Goal: Task Accomplishment & Management: Complete application form

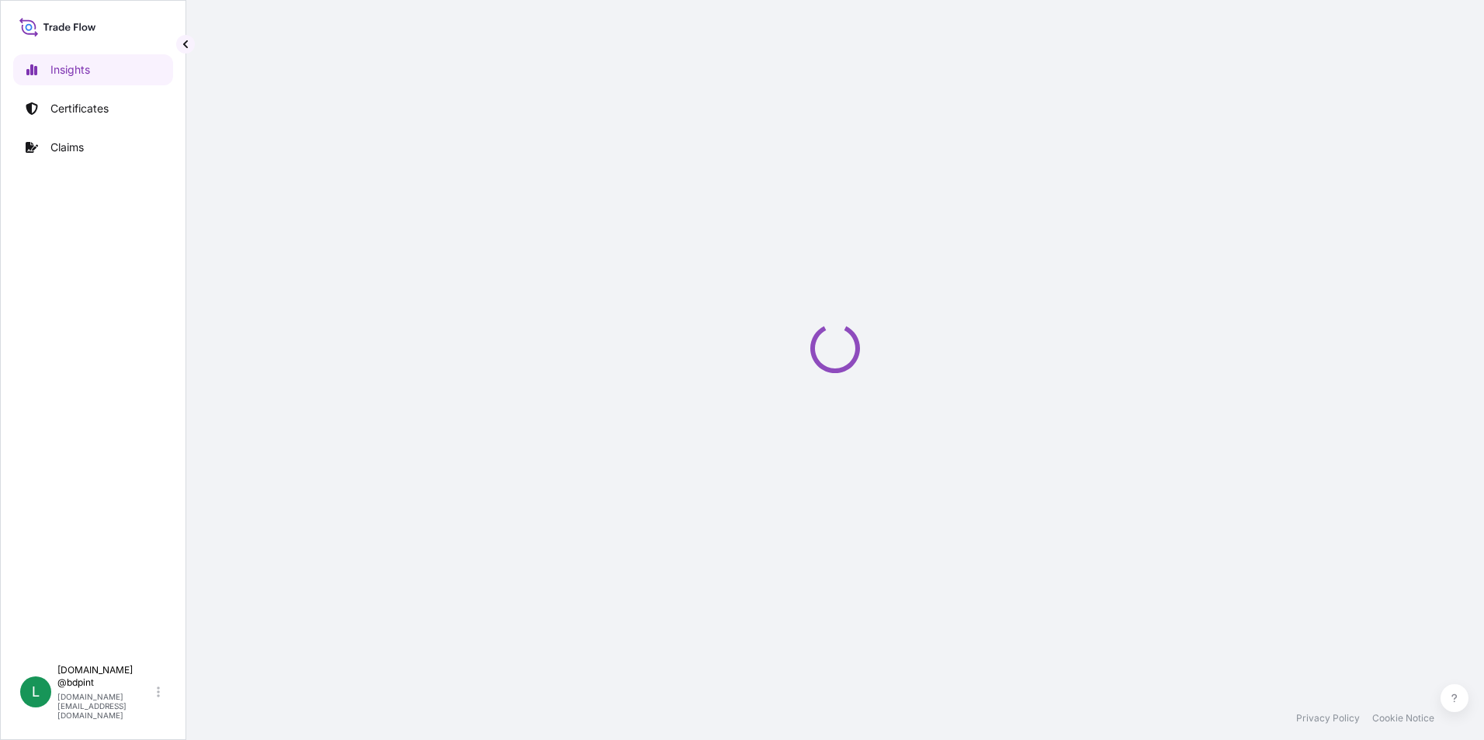
select select "2025"
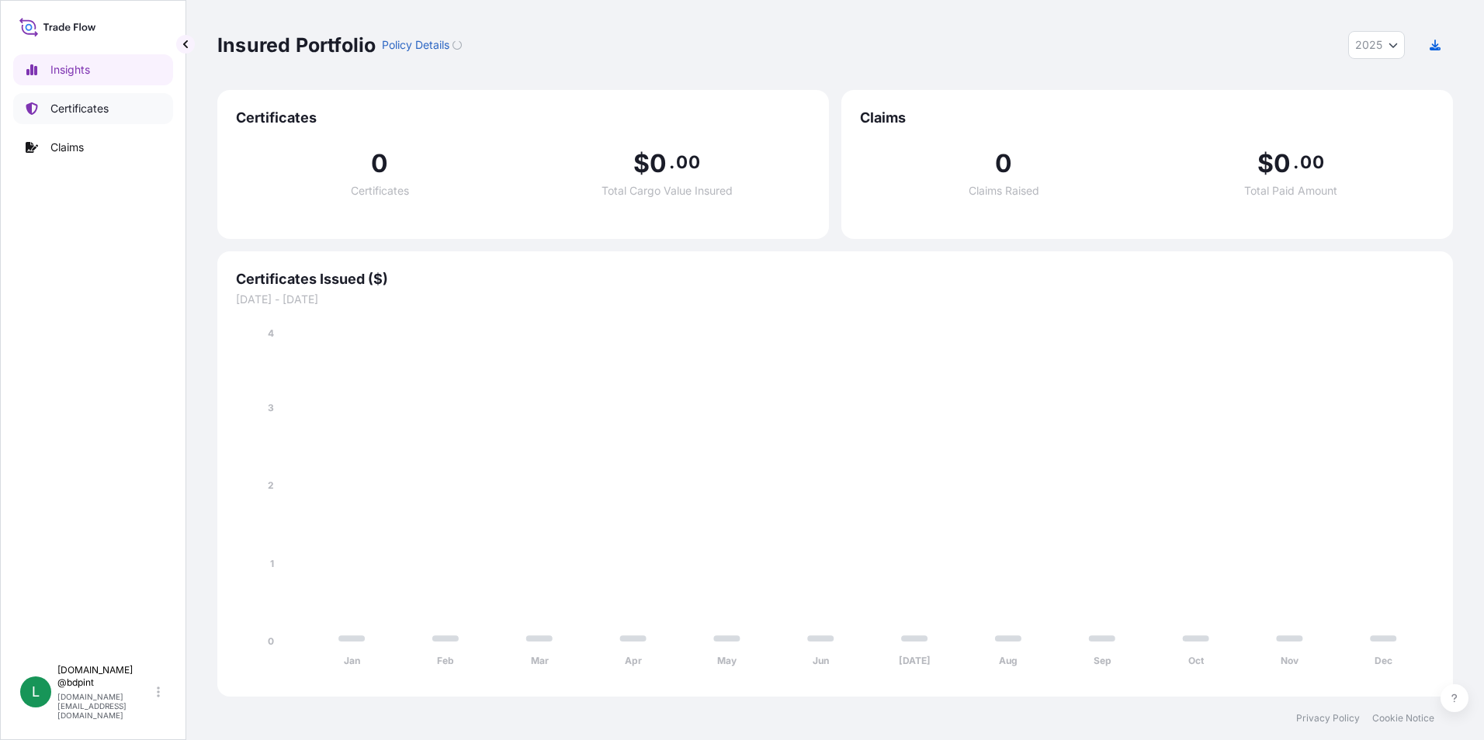
click at [53, 106] on p "Certificates" at bounding box center [79, 109] width 58 height 16
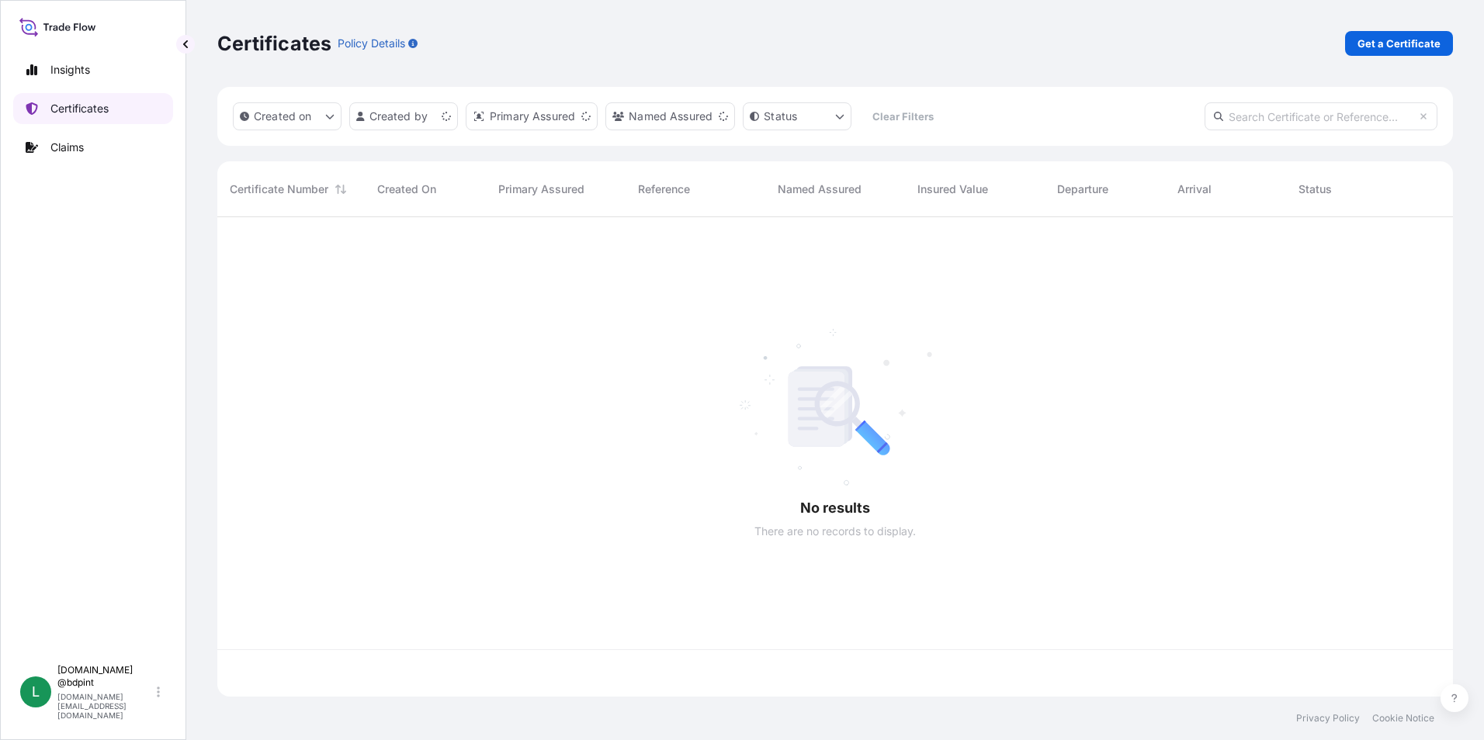
scroll to position [476, 1224]
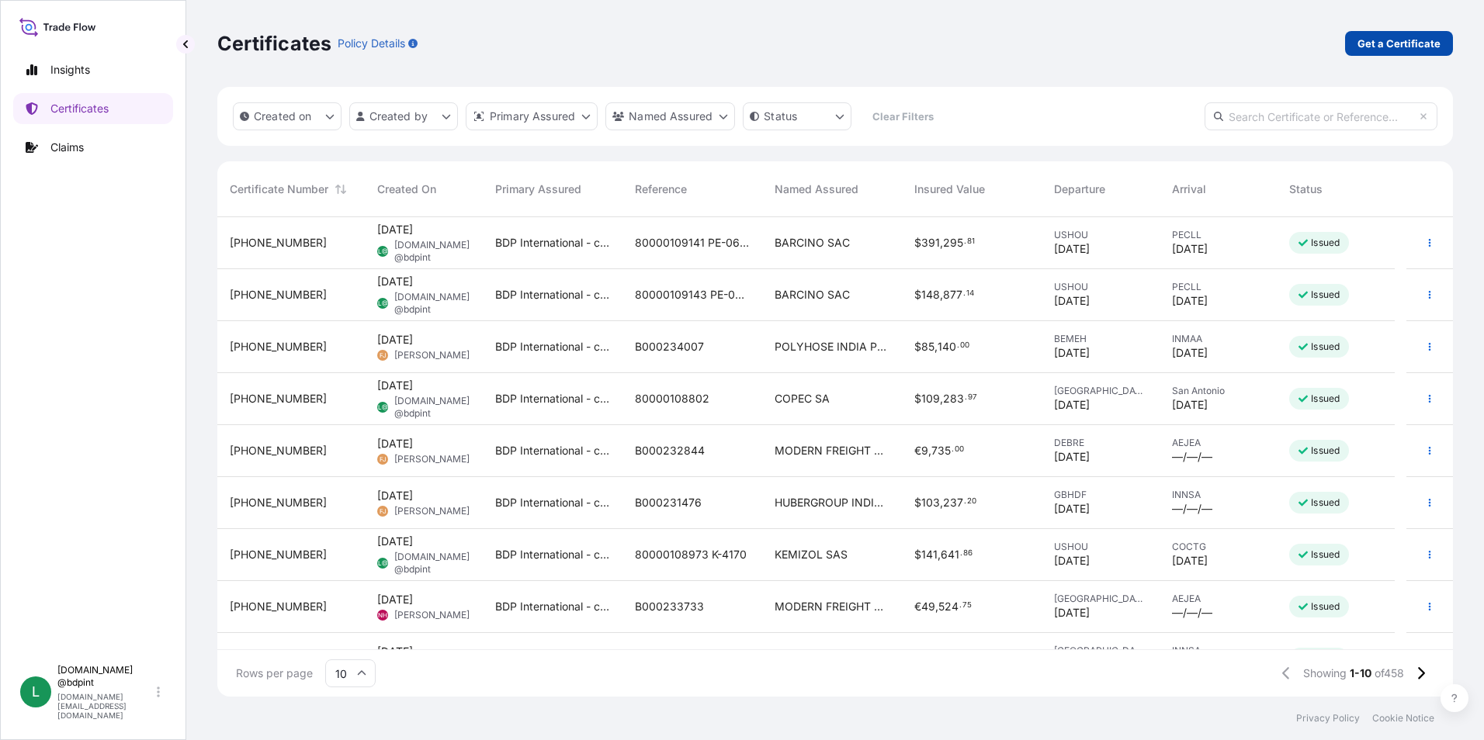
click at [1373, 45] on p "Get a Certificate" at bounding box center [1398, 44] width 83 height 16
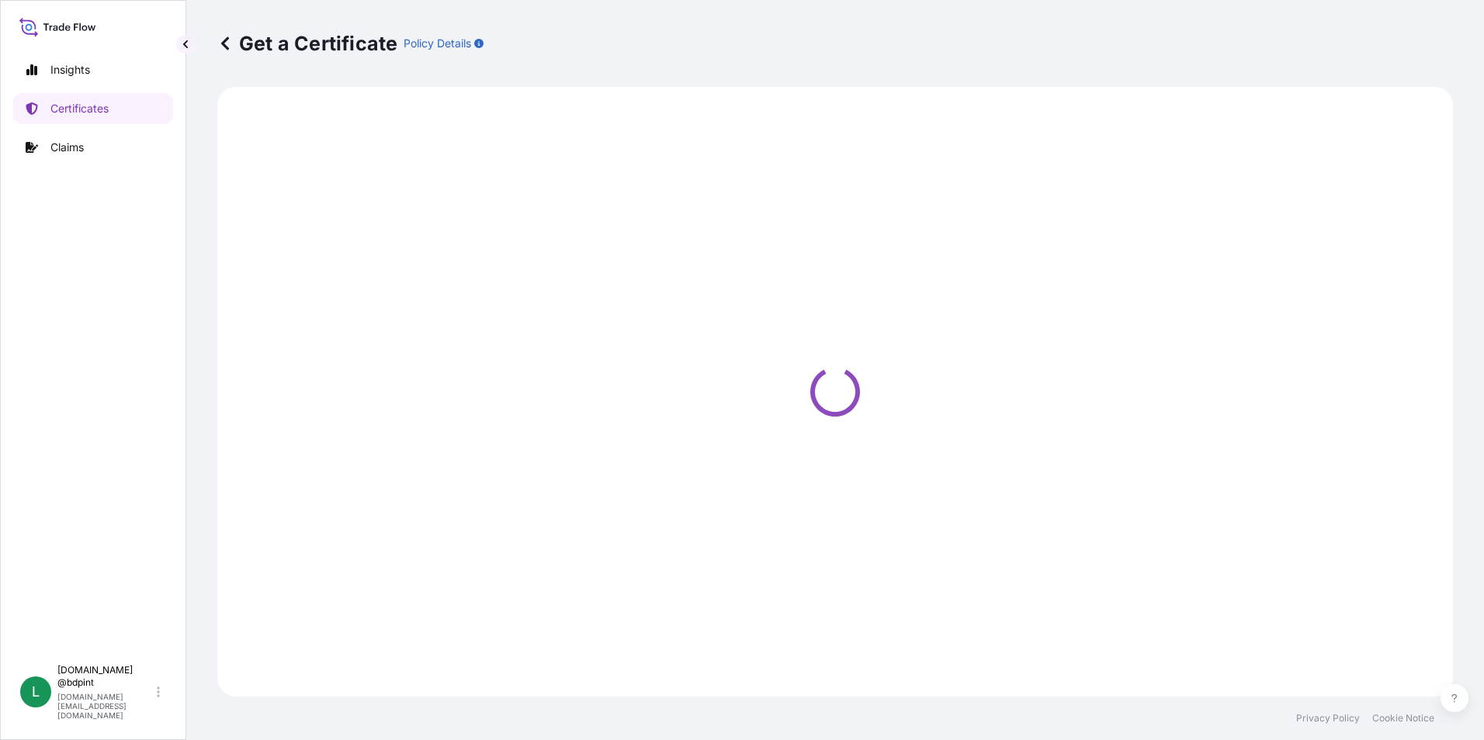
select select "Barge"
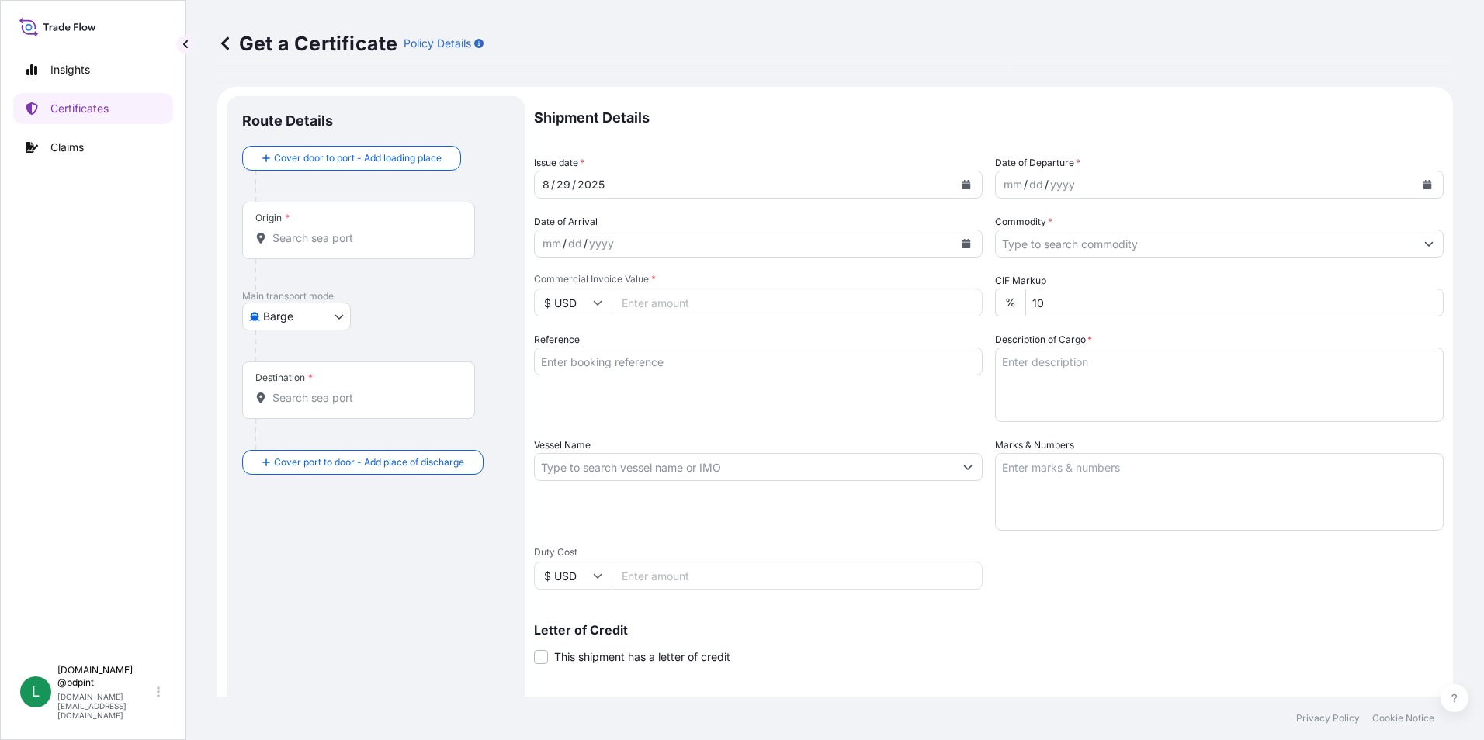
click at [1423, 186] on icon "Calendar" at bounding box center [1427, 184] width 9 height 9
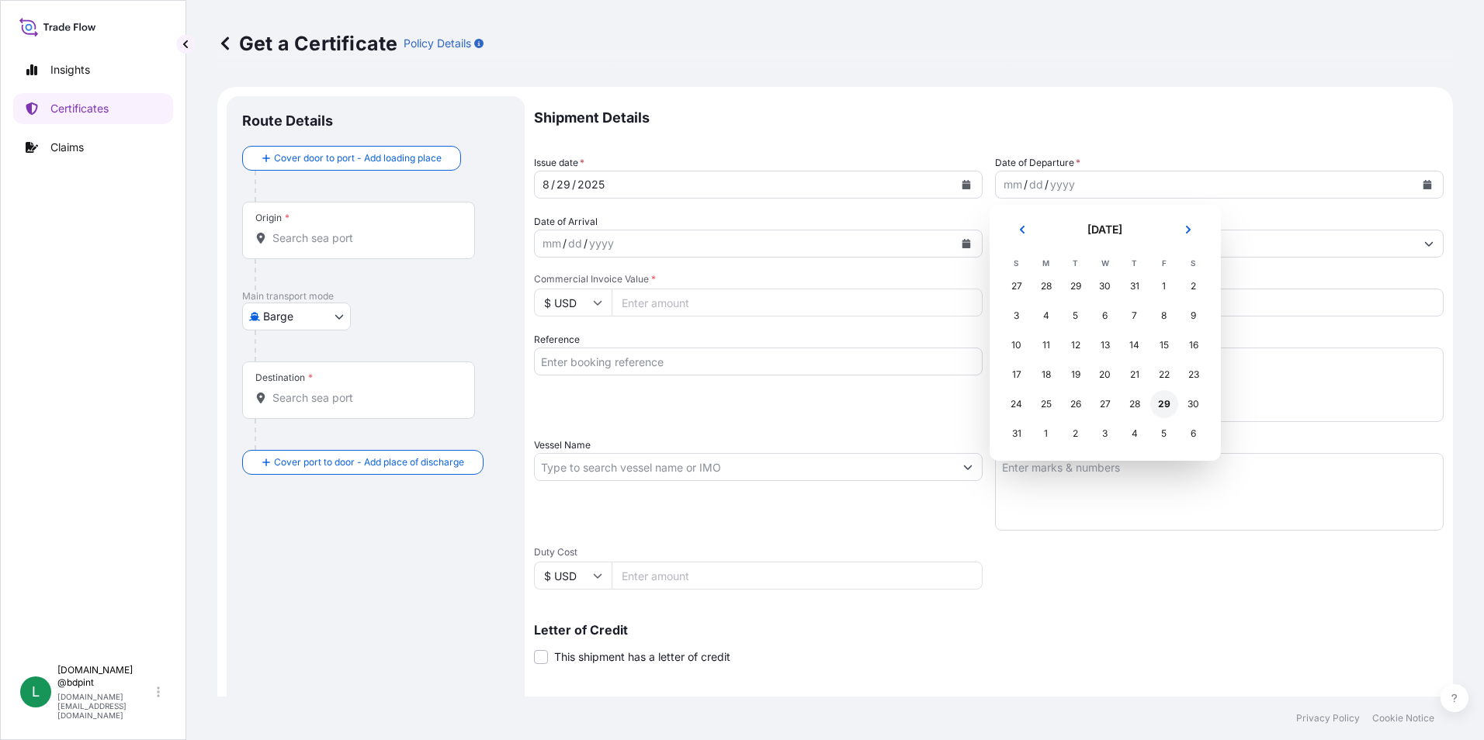
click at [1155, 407] on div "29" at bounding box center [1164, 404] width 28 height 28
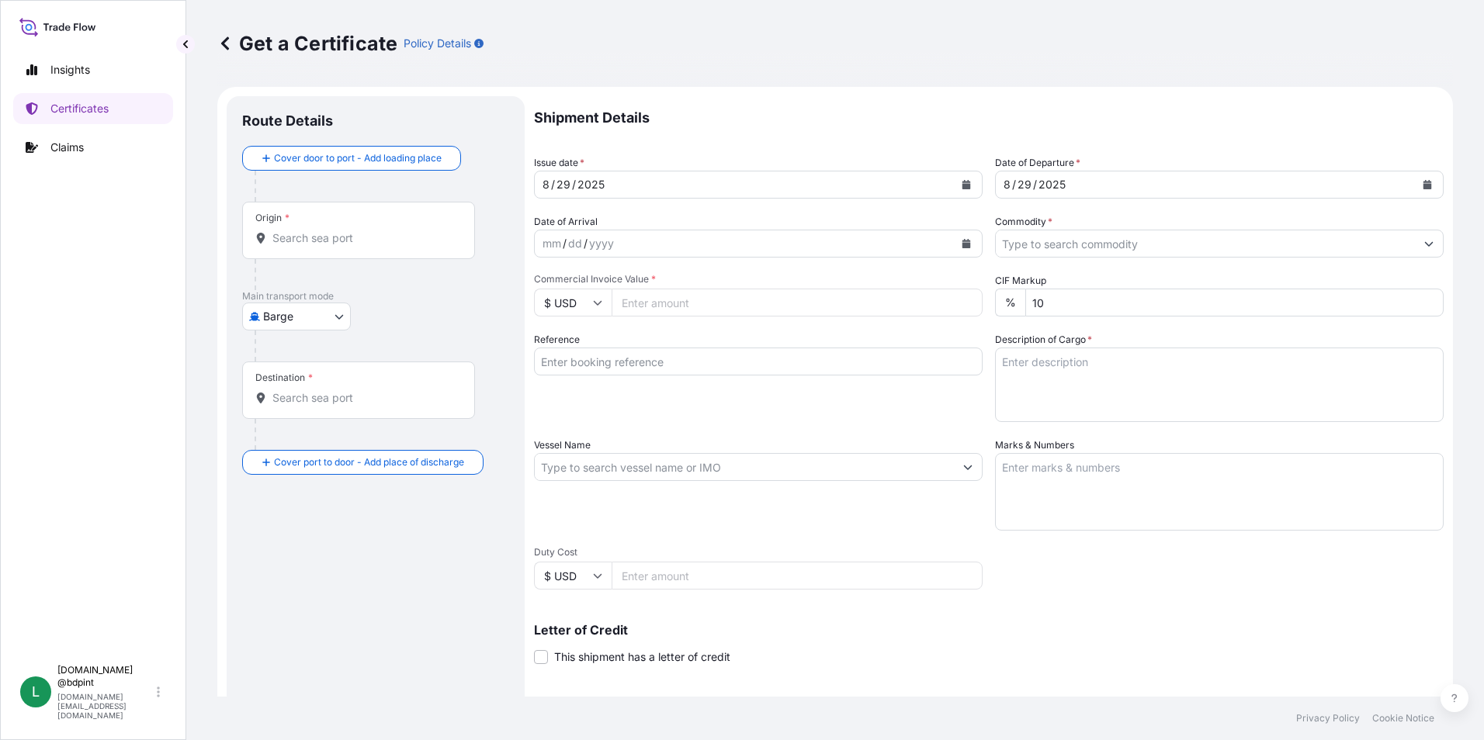
click at [954, 242] on button "Calendar" at bounding box center [966, 243] width 25 height 25
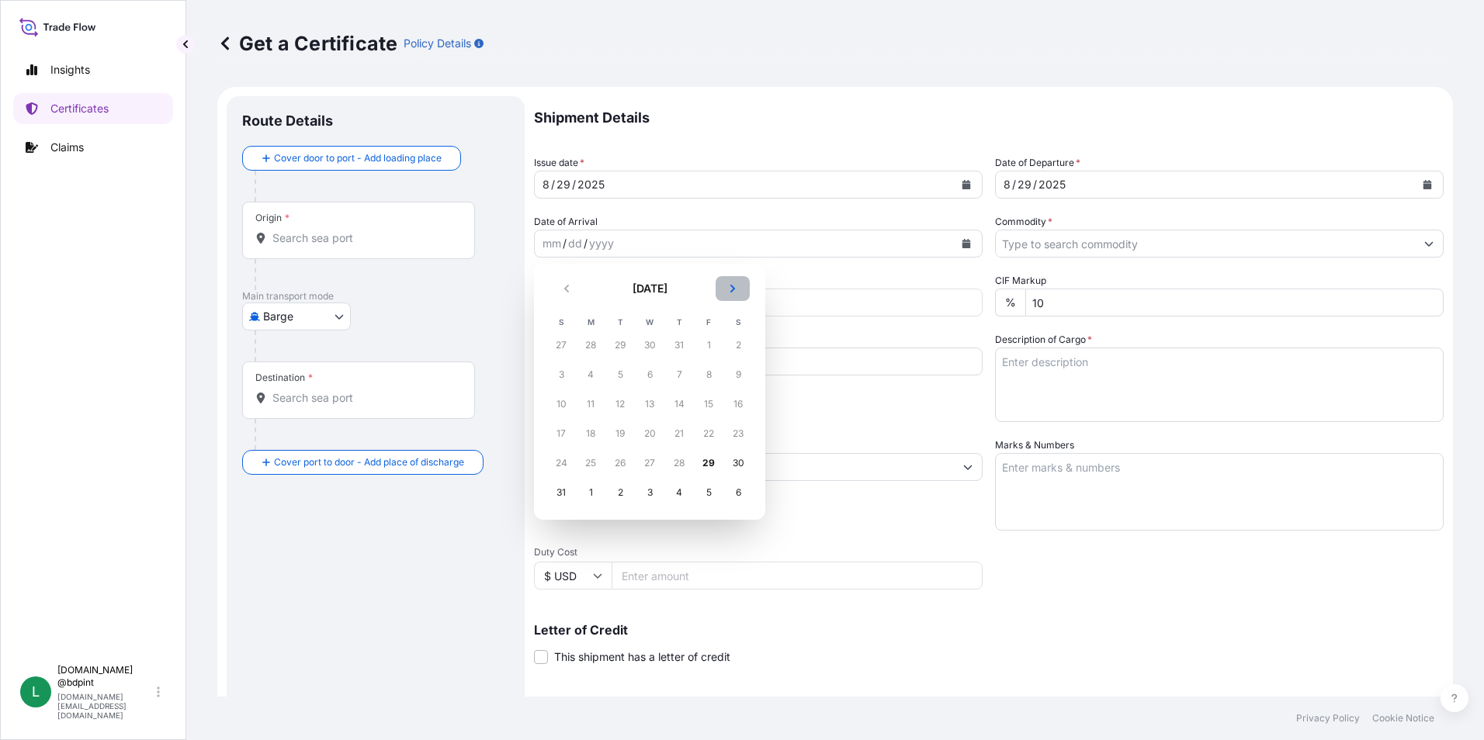
click at [728, 284] on icon "Next" at bounding box center [732, 288] width 9 height 9
click at [649, 347] on div "3" at bounding box center [649, 345] width 28 height 28
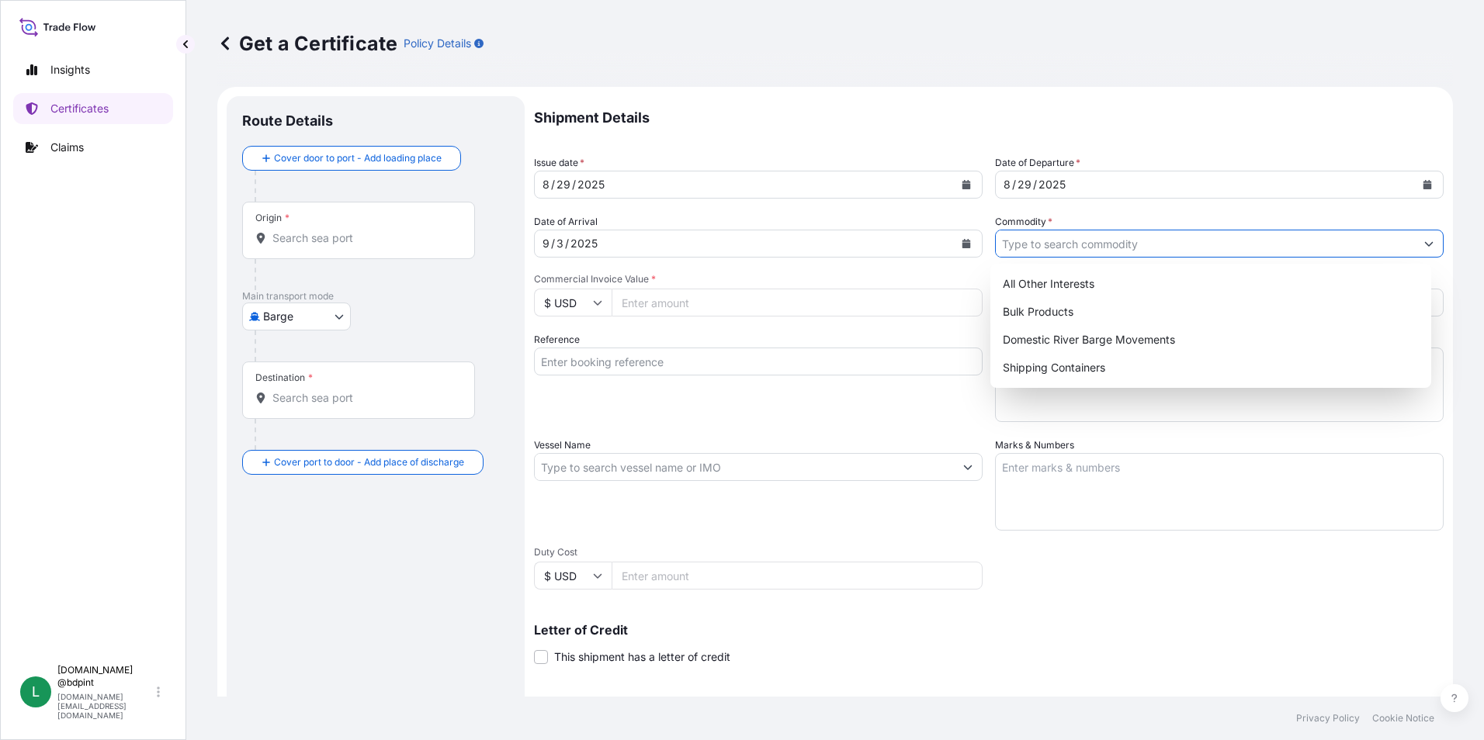
click at [1254, 253] on input "Commodity *" at bounding box center [1205, 244] width 419 height 28
click at [1109, 358] on div "Shipping Containers" at bounding box center [1210, 368] width 429 height 28
type input "Shipping Containers"
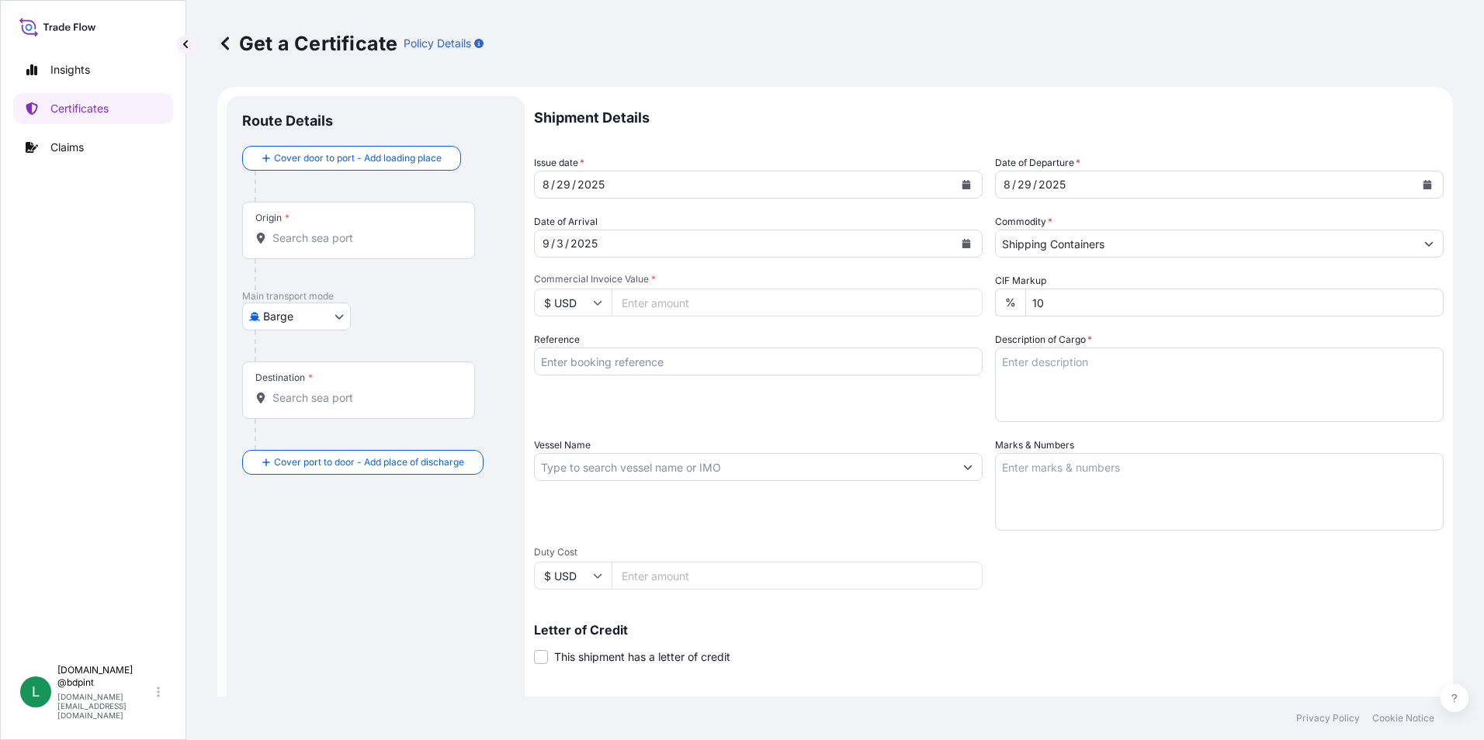
click at [674, 313] on input "Commercial Invoice Value *" at bounding box center [796, 303] width 371 height 28
type input "161465.22"
click at [819, 431] on div "Shipment Details Issue date * [DATE] Date of Departure * [DATE] Date of Arrival…" at bounding box center [988, 465] width 909 height 739
click at [758, 358] on input "Reference" at bounding box center [758, 362] width 448 height 28
click at [608, 372] on input "Reference" at bounding box center [758, 362] width 448 height 28
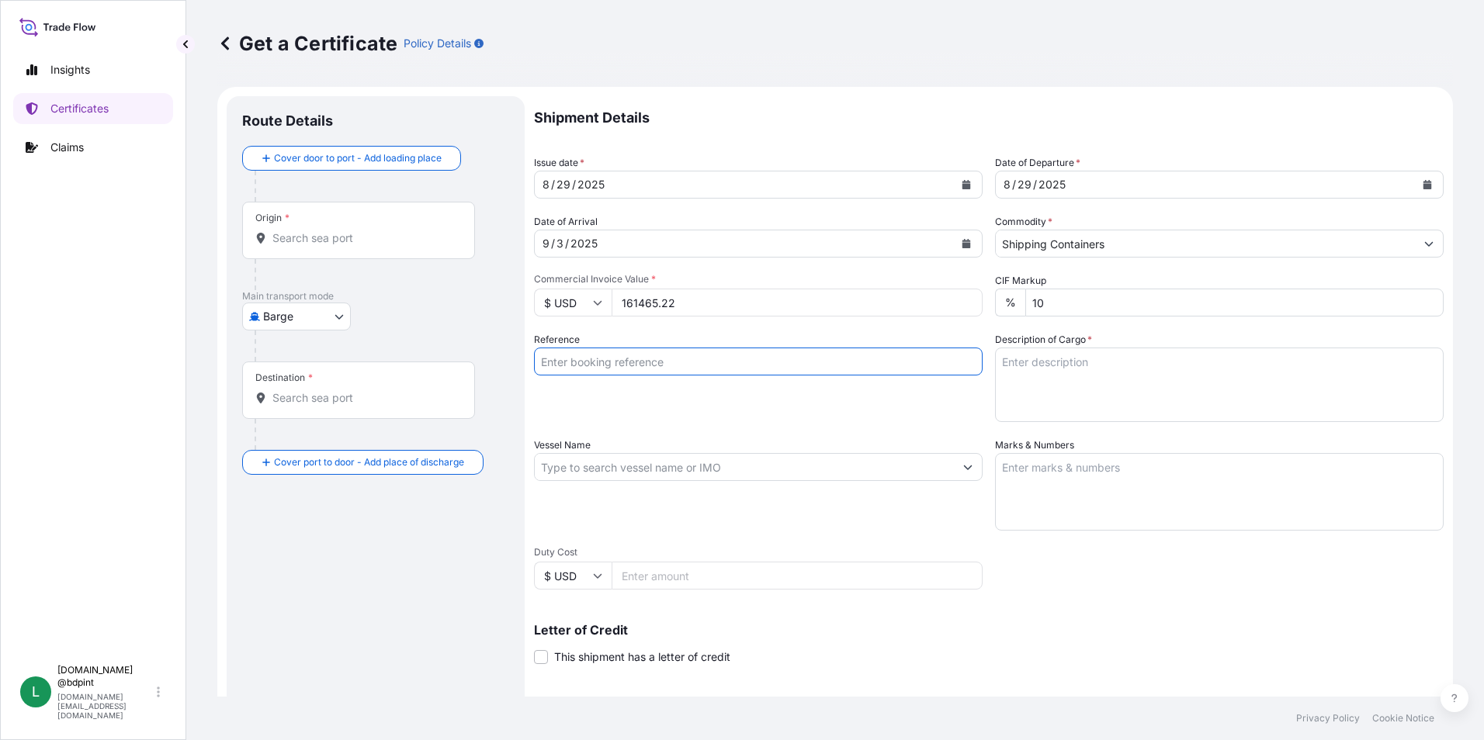
paste input "80000109159"
click at [734, 362] on input "80000109159" at bounding box center [758, 362] width 448 height 28
paste input "3050004 LBT-1847"
type input "80000109159 3050004 LBT-1847"
click at [1075, 376] on textarea "Description of Cargo *" at bounding box center [1219, 385] width 448 height 74
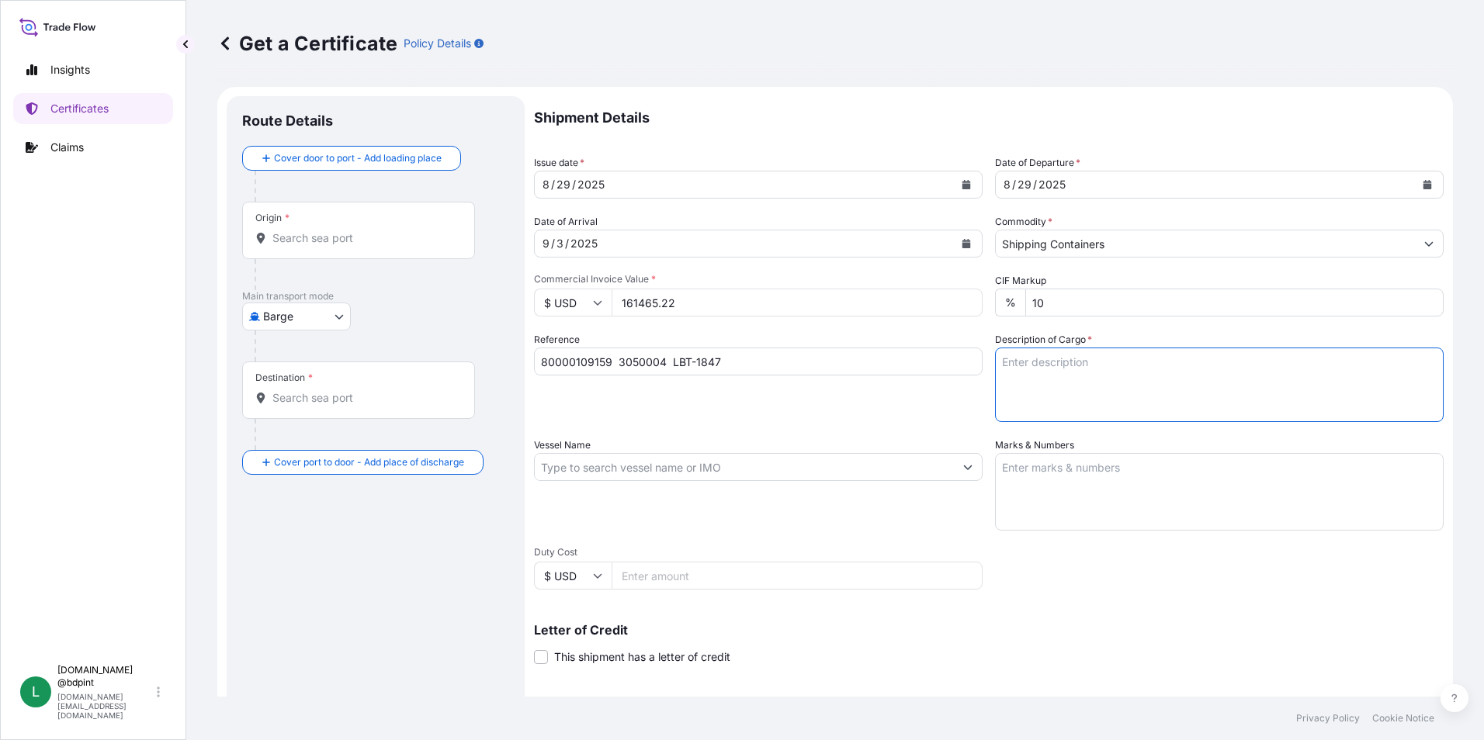
paste textarea "ANGLAMOL® 6043 A6043\"
click at [1131, 412] on textarea "ANGLAMOL® 6043 A6043\" at bounding box center [1219, 385] width 448 height 74
paste textarea "ADITIVOS PARA ACEITES LUBRICANTES"
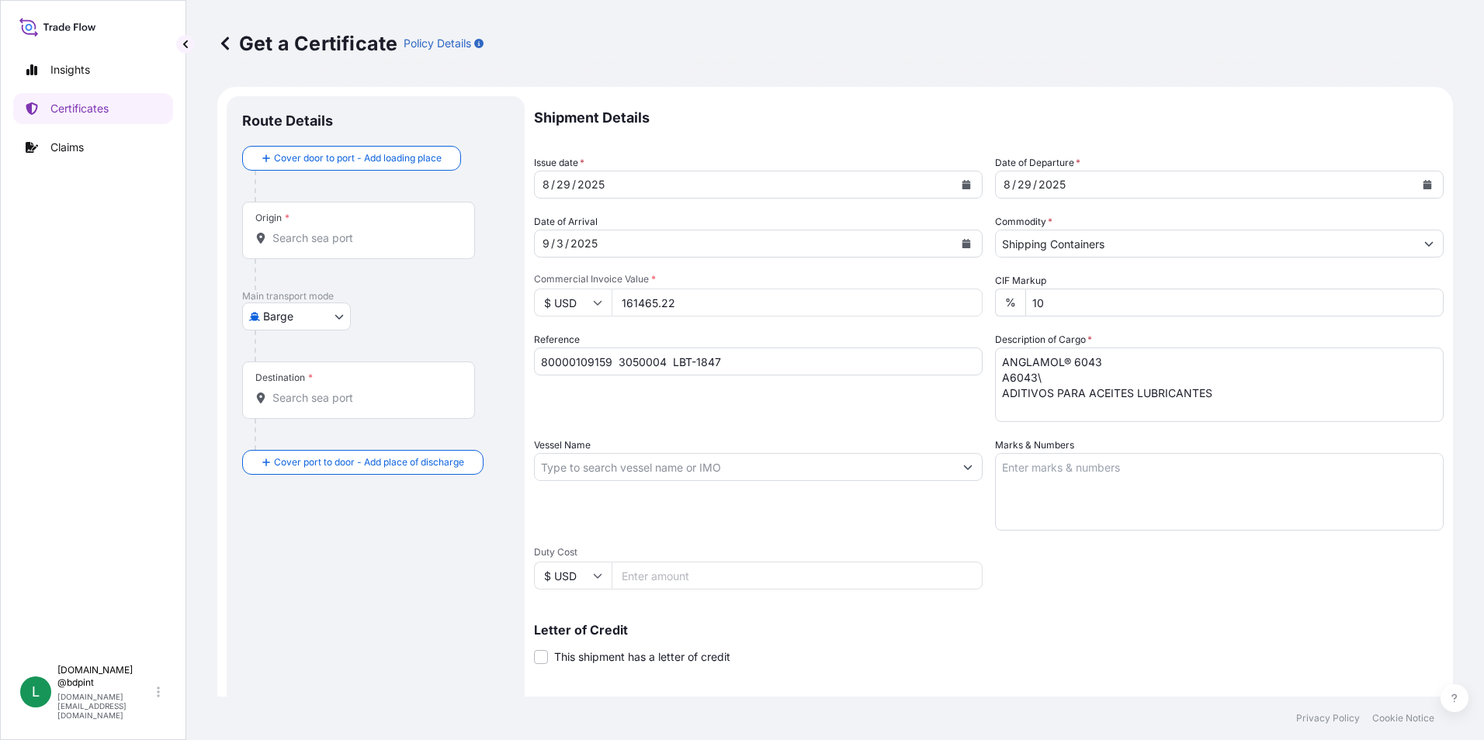
click at [1090, 406] on textarea "ANGLAMOL® 6043 A6043\ ADITIVOS PARA ACEITES LUBRICANTES" at bounding box center [1219, 385] width 448 height 74
click at [1279, 407] on textarea "ANGLAMOL® 6043 A6043\ ADITIVOS PARA ACEITES LUBRICANTES" at bounding box center [1219, 385] width 448 height 74
paste textarea "ADDITIVES FOR LUBRICATING OIL"
click at [1254, 408] on textarea "ANGLAMOL® 6043 A6043\ ADITIVOS PARA ACEITES LUBRICANTES ADDITIVES FOR LUBRICATI…" at bounding box center [1219, 385] width 448 height 74
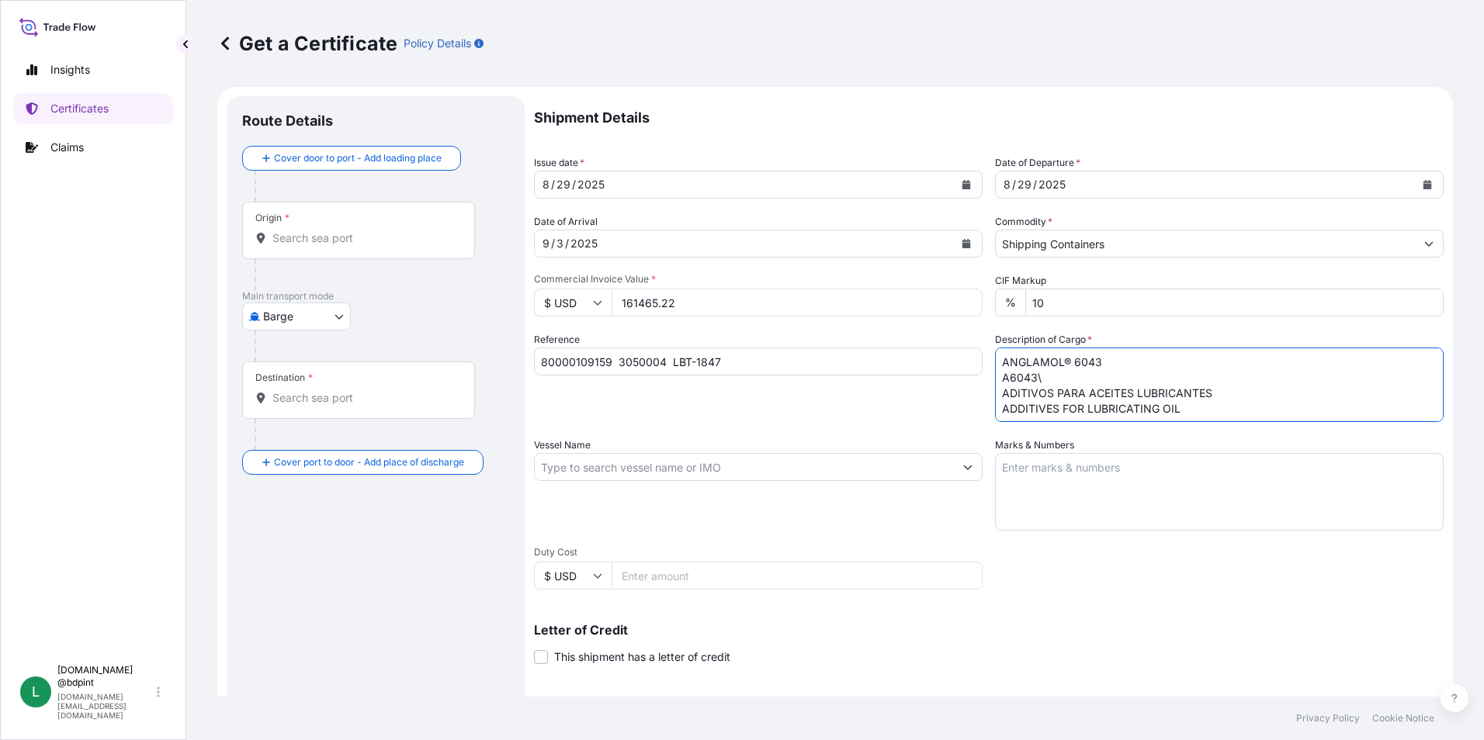
scroll to position [9, 0]
type textarea "ANGLAMOL® 6043 A6043\ ADITIVOS PARA ACEITES LUBRICANTES ADDITIVES FOR LUBRICATI…"
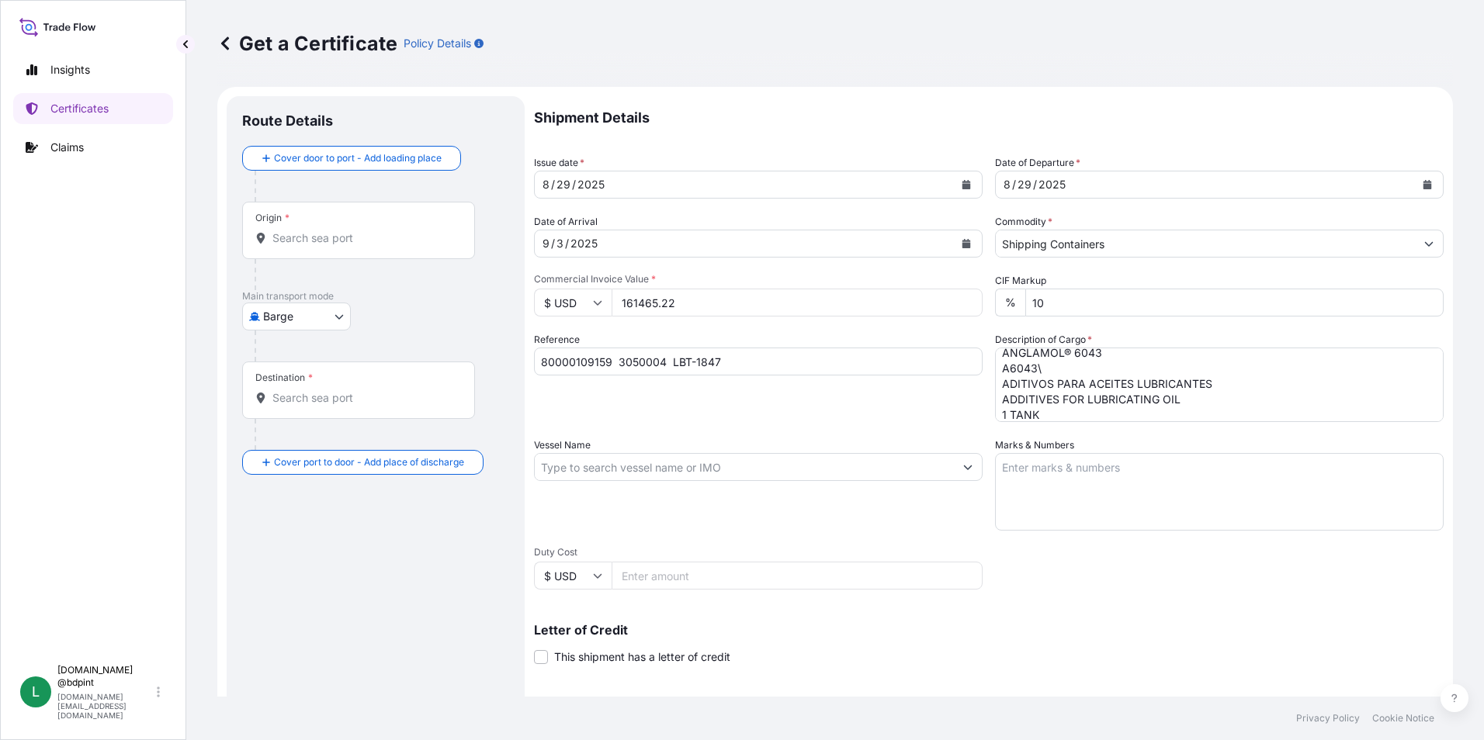
click at [657, 464] on input "Vessel Name" at bounding box center [744, 467] width 419 height 28
paste input "[PERSON_NAME]"
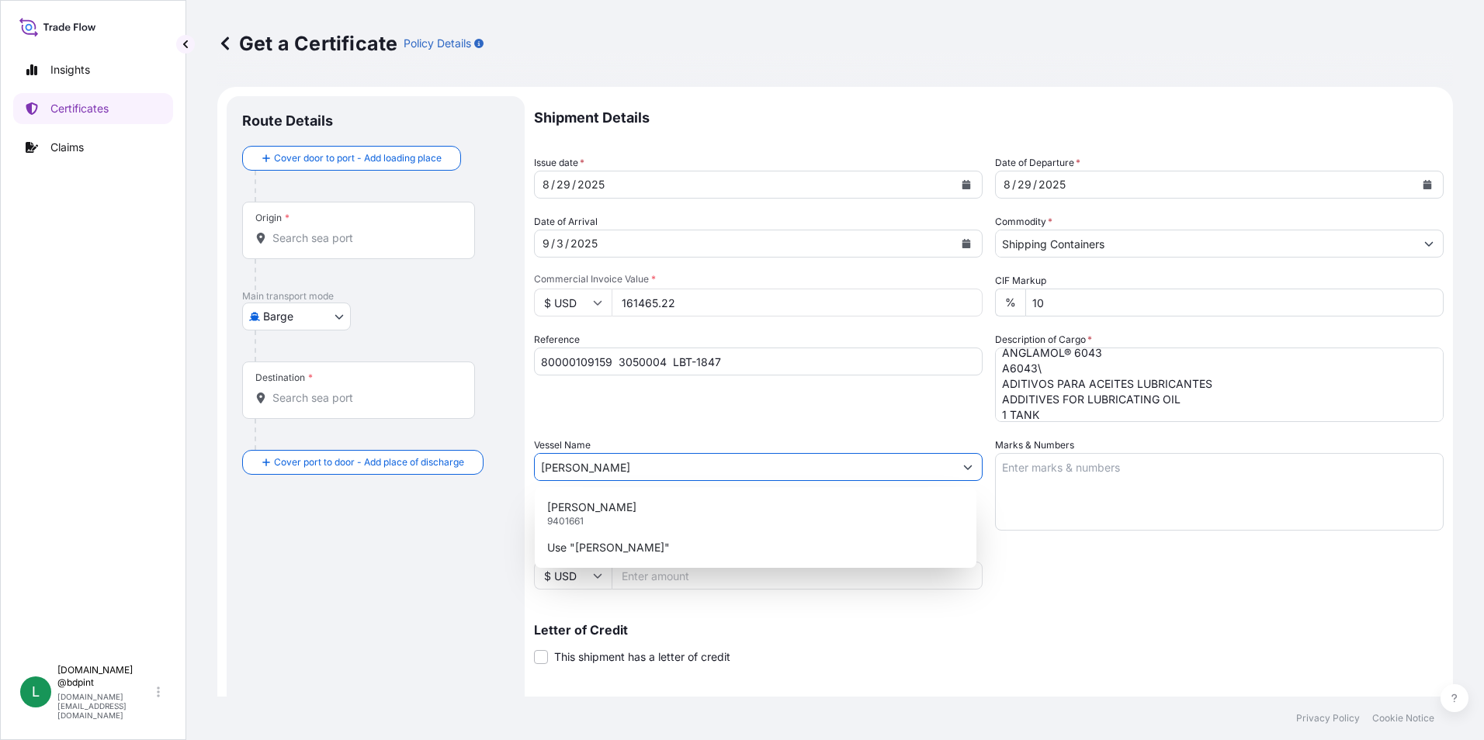
type input "[PERSON_NAME]"
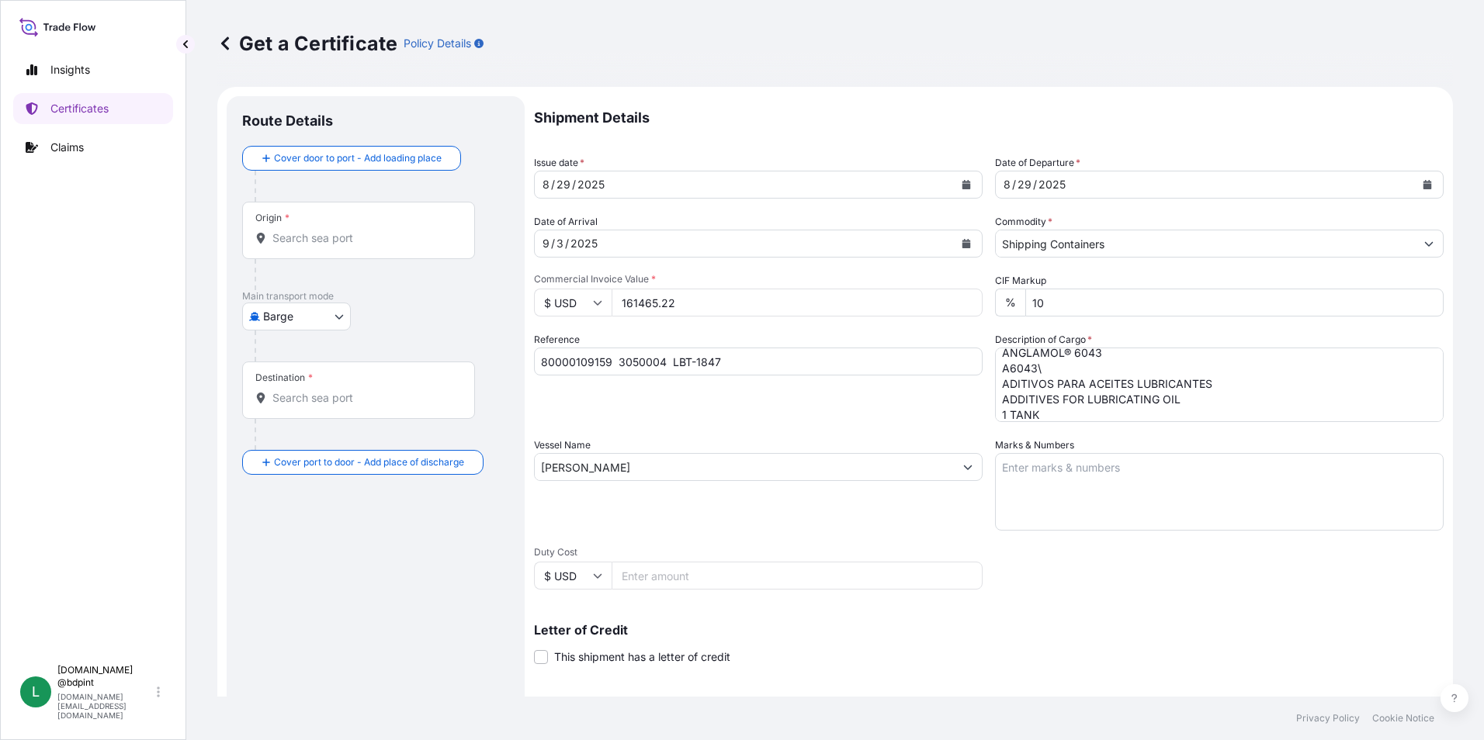
click at [1118, 483] on textarea "Marks & Numbers" at bounding box center [1219, 492] width 448 height 78
paste textarea "[PERSON_NAME]"
click at [907, 516] on div "Vessel Name [PERSON_NAME]" at bounding box center [758, 484] width 448 height 93
drag, startPoint x: 1013, startPoint y: 511, endPoint x: 1110, endPoint y: 498, distance: 97.1
click at [1023, 511] on textarea "[PERSON_NAME]" at bounding box center [1219, 492] width 448 height 78
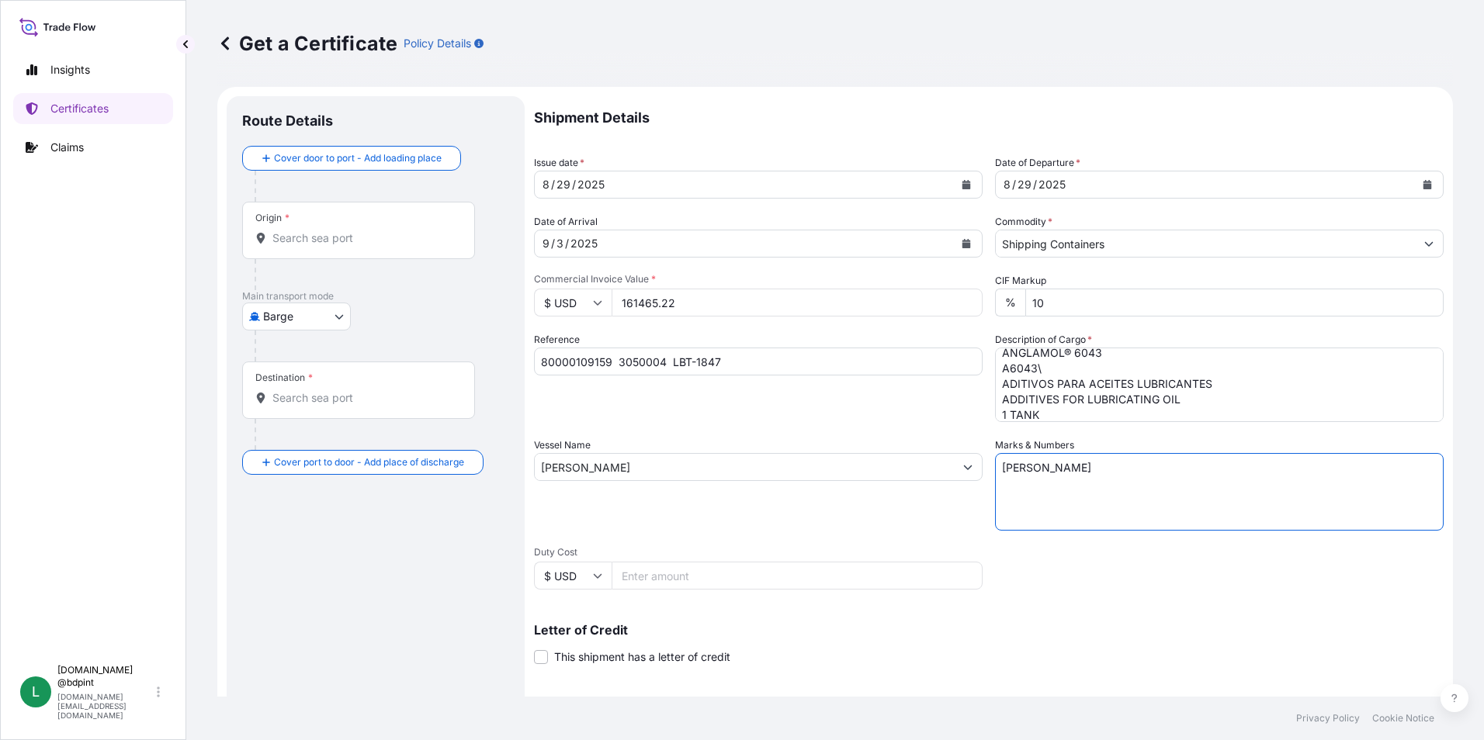
drag, startPoint x: 1118, startPoint y: 488, endPoint x: 974, endPoint y: 480, distance: 144.6
click at [974, 480] on div "Shipment Details Issue date * [DATE] Date of Departure * [DATE] Date of Arrival…" at bounding box center [988, 465] width 909 height 739
paste textarea "CONSIGNEE CONSIGNEE ORDER NUMBER DRUM NO'S 1/UP GROSS KILOS NET KILOS MADE IN _…"
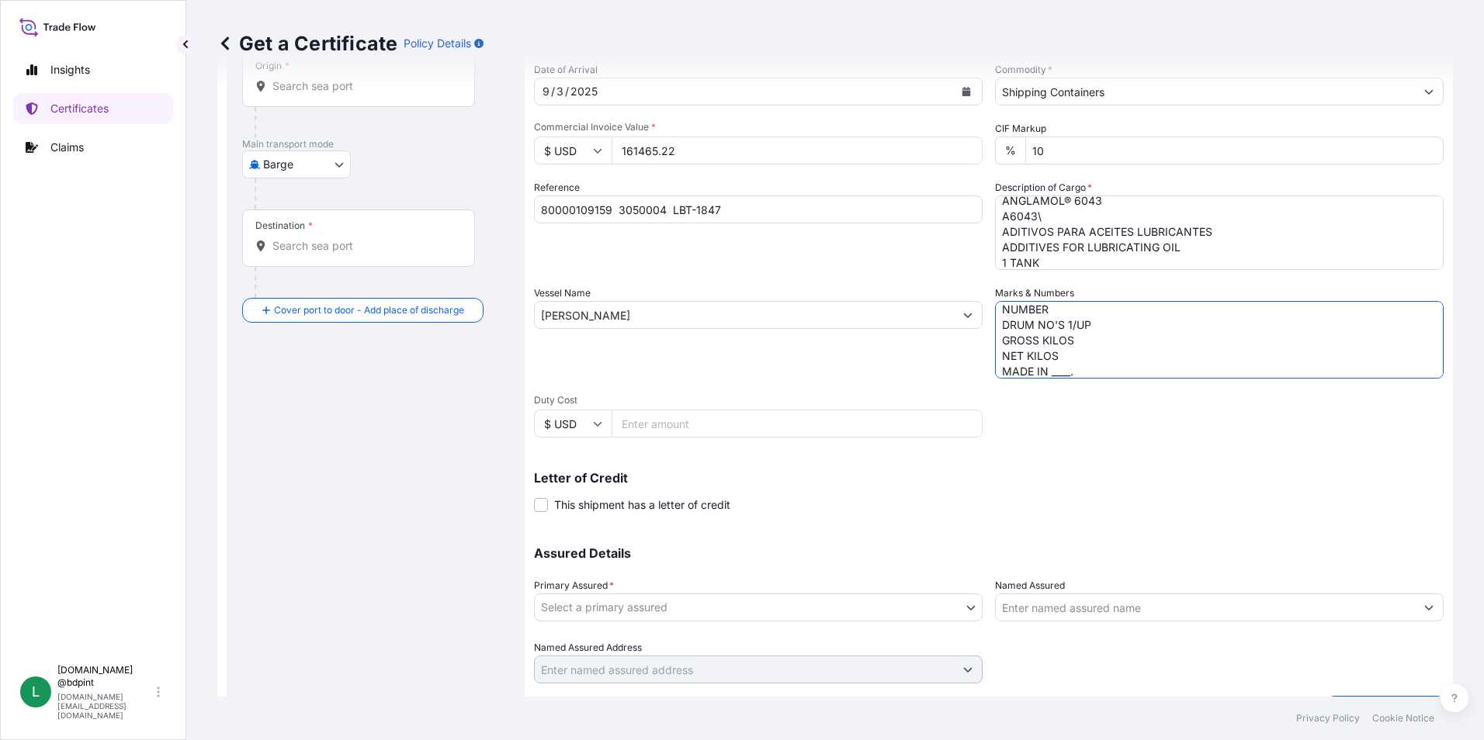
scroll to position [155, 0]
type textarea "CONSIGNEE CONSIGNEE ORDER NUMBER DRUM NO'S 1/UP GROSS KILOS NET KILOS MADE IN _…"
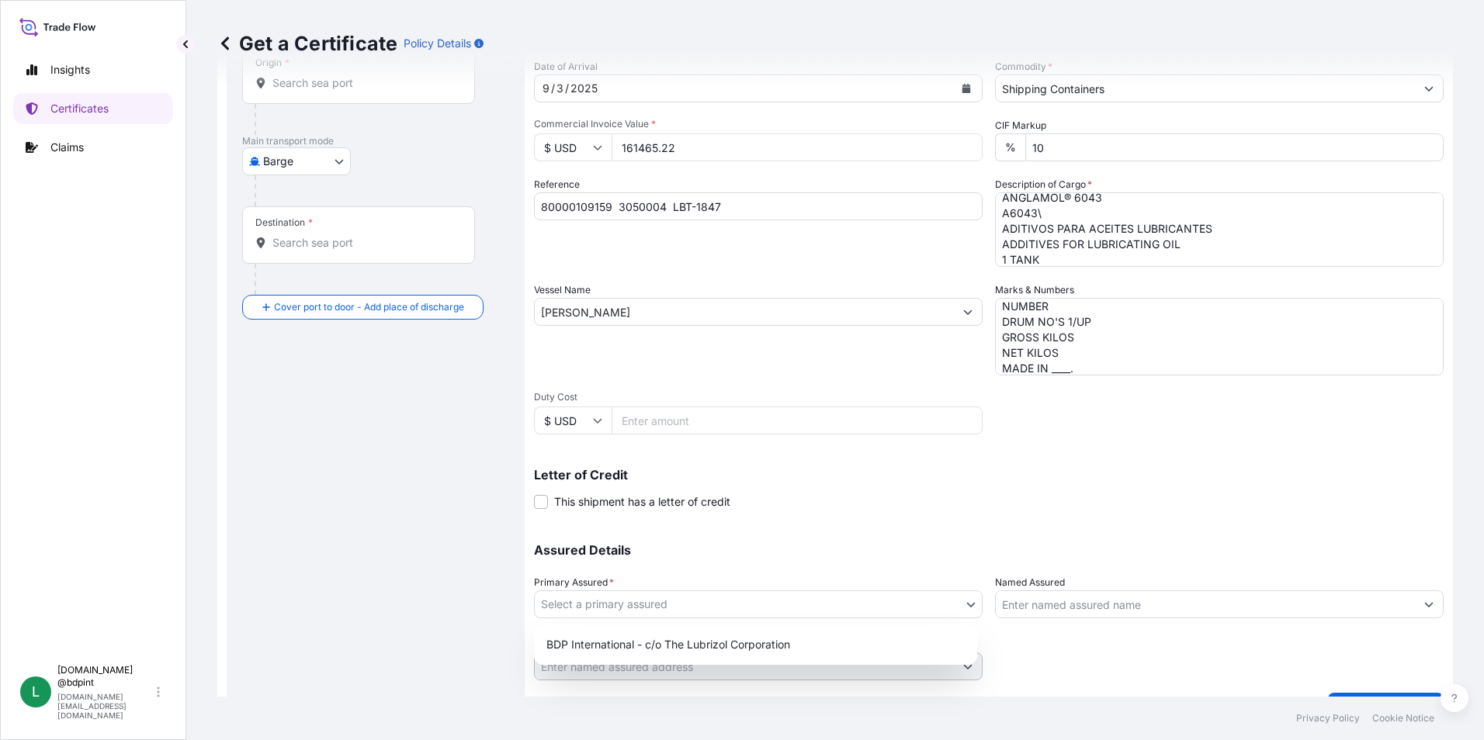
click at [731, 594] on body "Insights Certificates Claims L [DOMAIN_NAME] @bdpint [DOMAIN_NAME][EMAIL_ADDRES…" at bounding box center [742, 370] width 1484 height 740
click at [742, 639] on div "BDP International - c/o The Lubrizol Corporation" at bounding box center [755, 645] width 431 height 28
select select "31972"
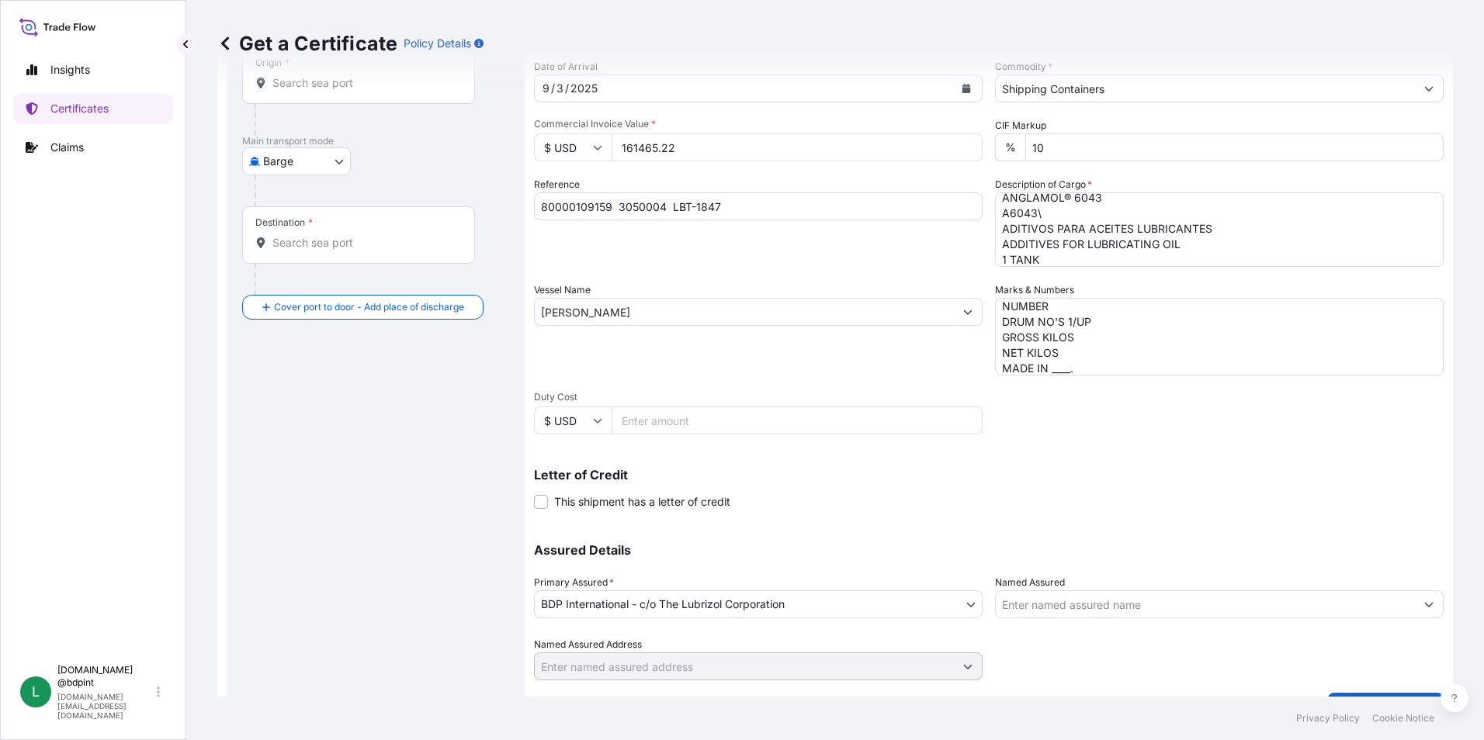
click at [1090, 590] on div at bounding box center [1219, 604] width 448 height 28
click at [1087, 611] on input "Named Assured" at bounding box center [1205, 604] width 419 height 28
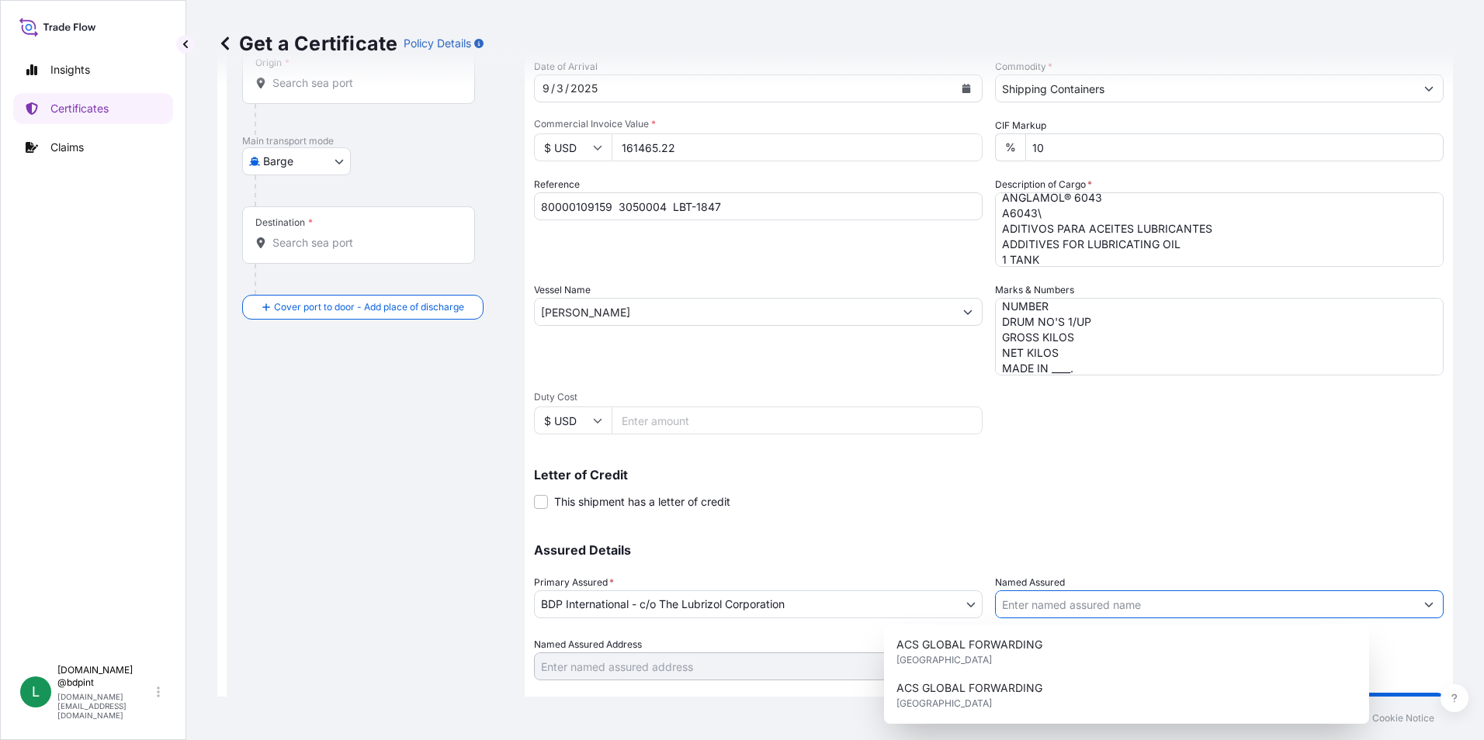
paste input "CHEVRON LUBRICANT OILS SA"
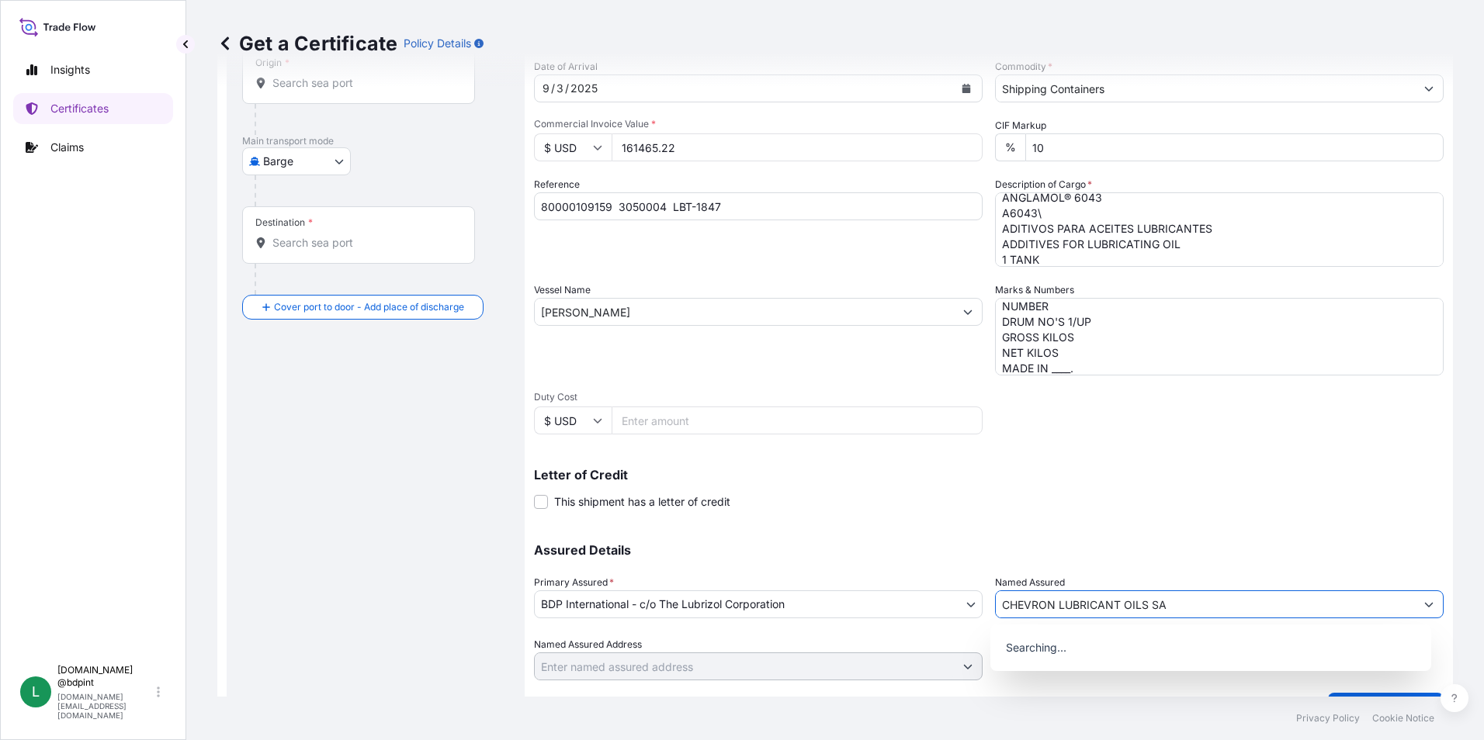
type input "CHEVRON LUBRICANT OILS SA"
click at [1082, 489] on div "Letter of Credit This shipment has a letter of credit Letter of credit * Letter…" at bounding box center [988, 489] width 909 height 41
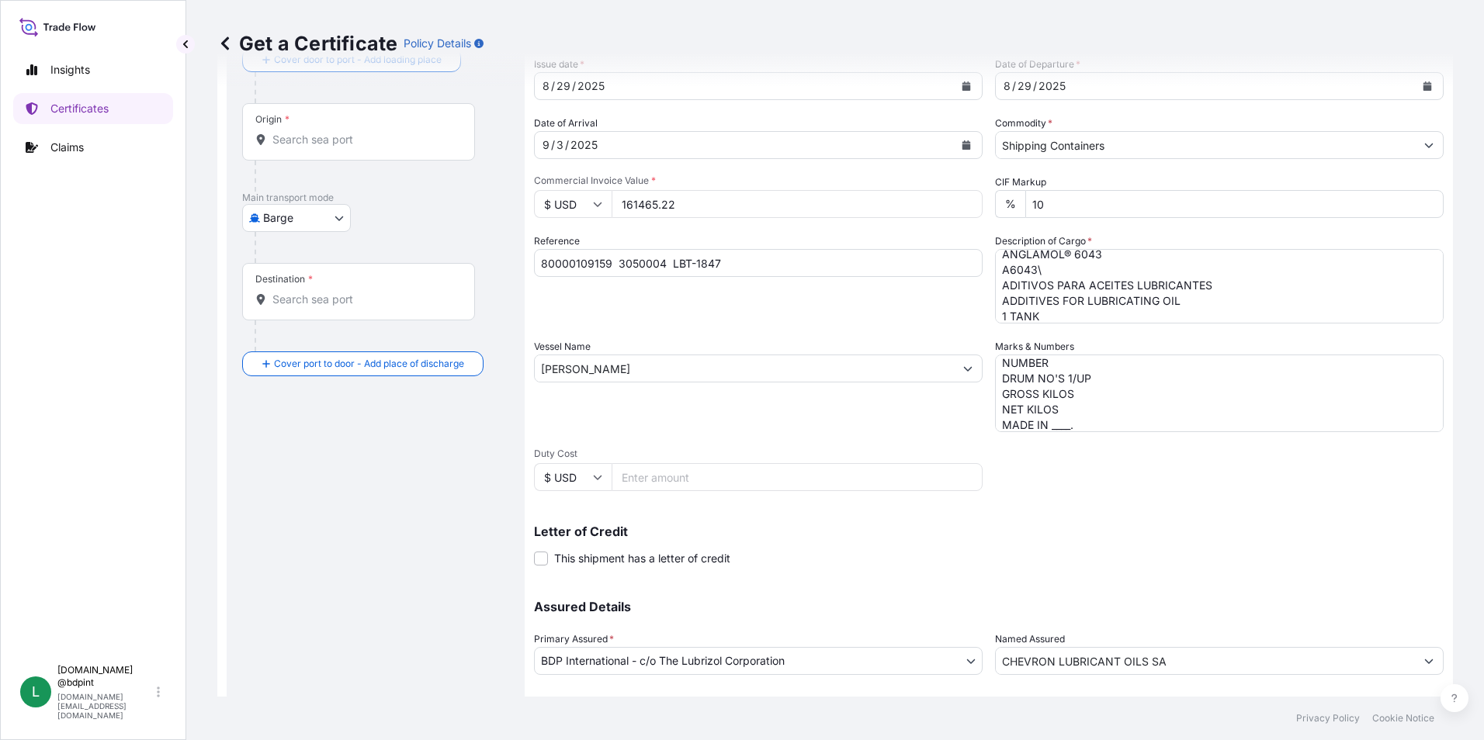
scroll to position [0, 0]
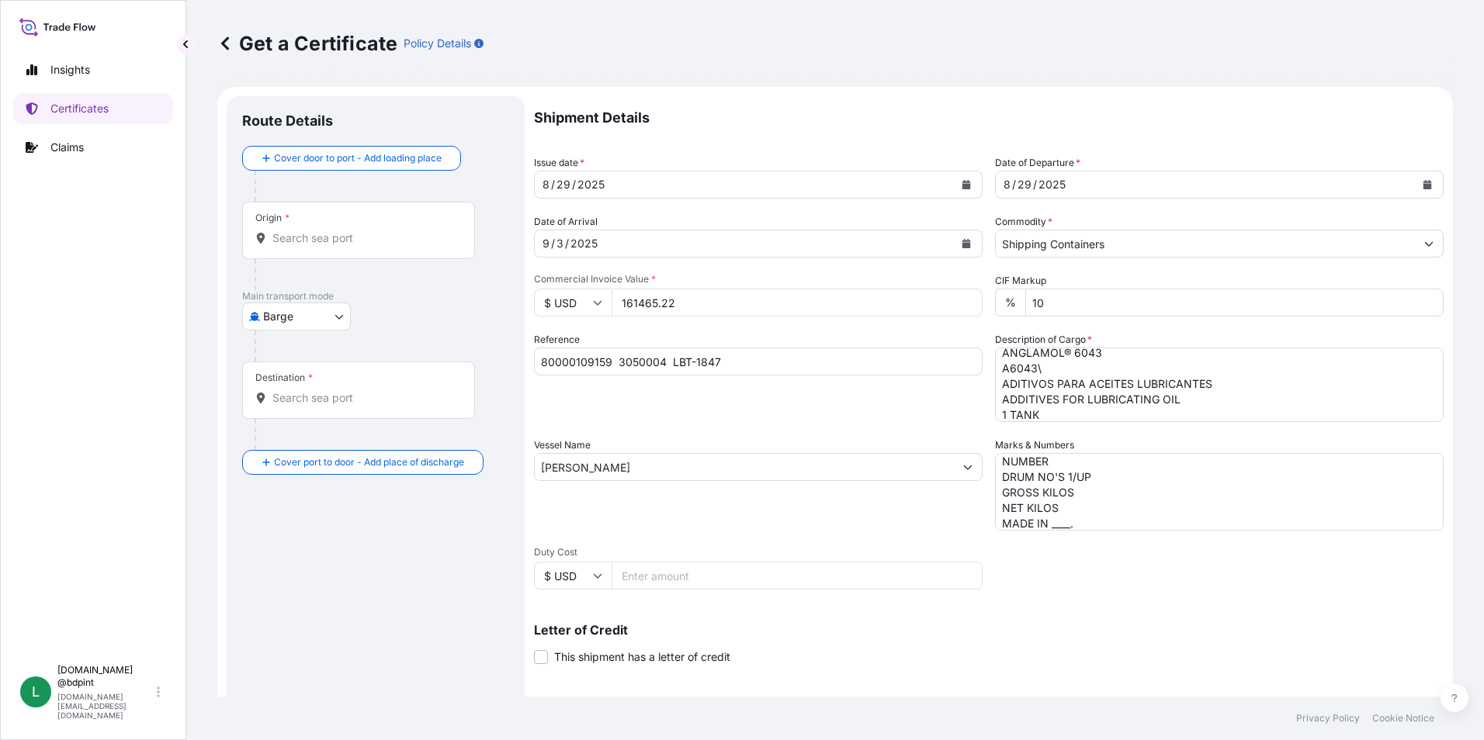
click at [323, 310] on body "15 options available. 0 options available. Insights Certificates Claims L [DOMA…" at bounding box center [742, 370] width 1484 height 740
click at [336, 431] on div "Ocean Vessel" at bounding box center [297, 441] width 99 height 28
select select "Ocean Vessel"
click at [335, 238] on input "Origin *" at bounding box center [363, 245] width 183 height 16
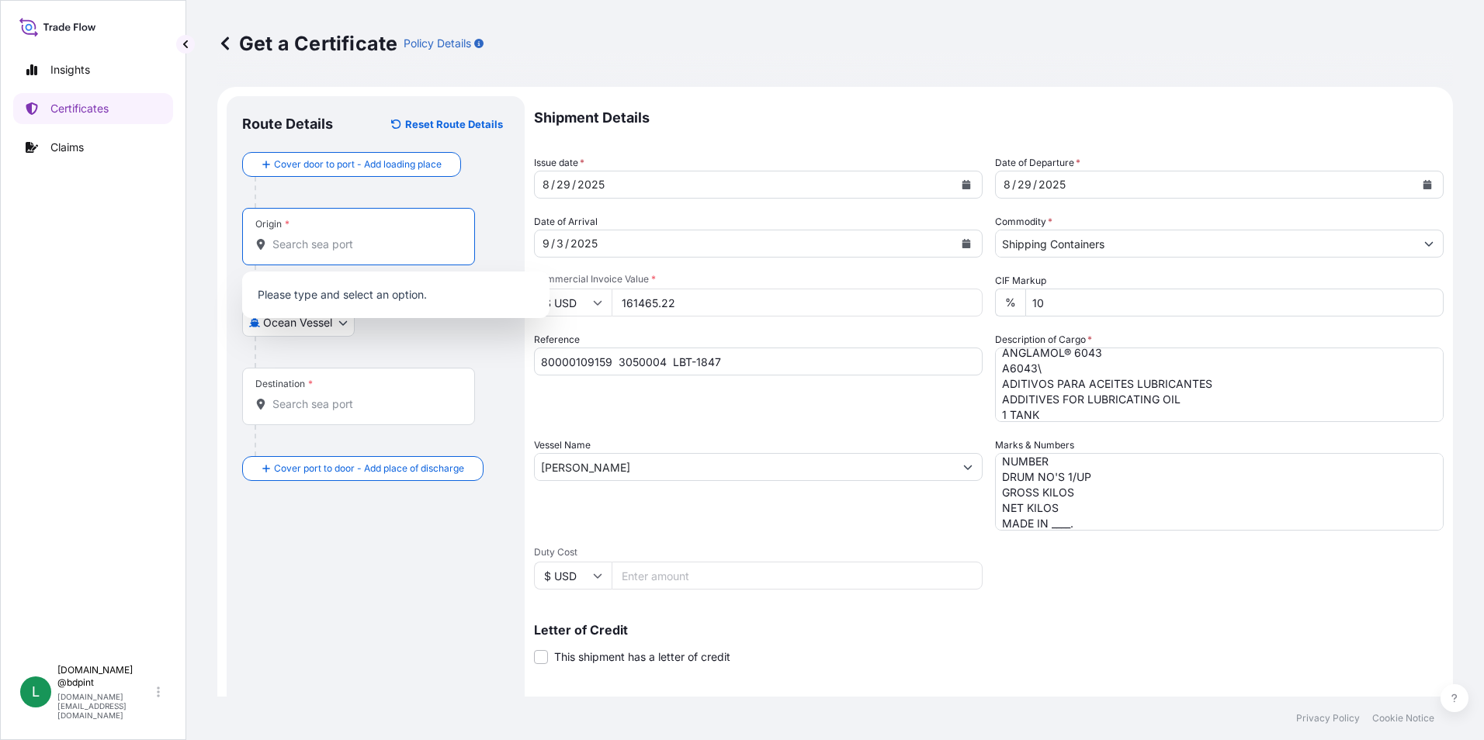
paste input "USHOU"
click at [356, 297] on span "USHOU / IAH - [GEOGRAPHIC_DATA], [GEOGRAPHIC_DATA]" at bounding box center [416, 299] width 242 height 31
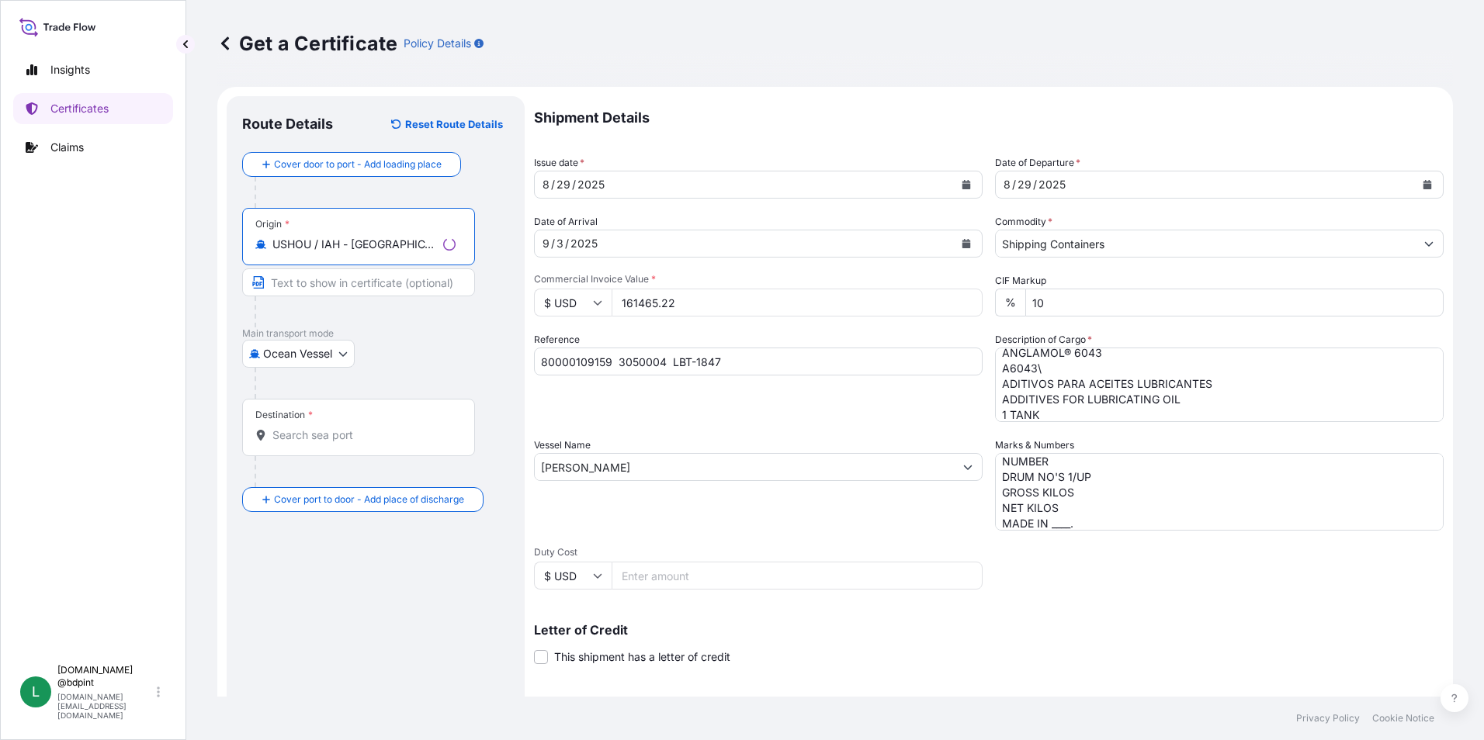
type input "USHOU / IAH - [GEOGRAPHIC_DATA], [GEOGRAPHIC_DATA]"
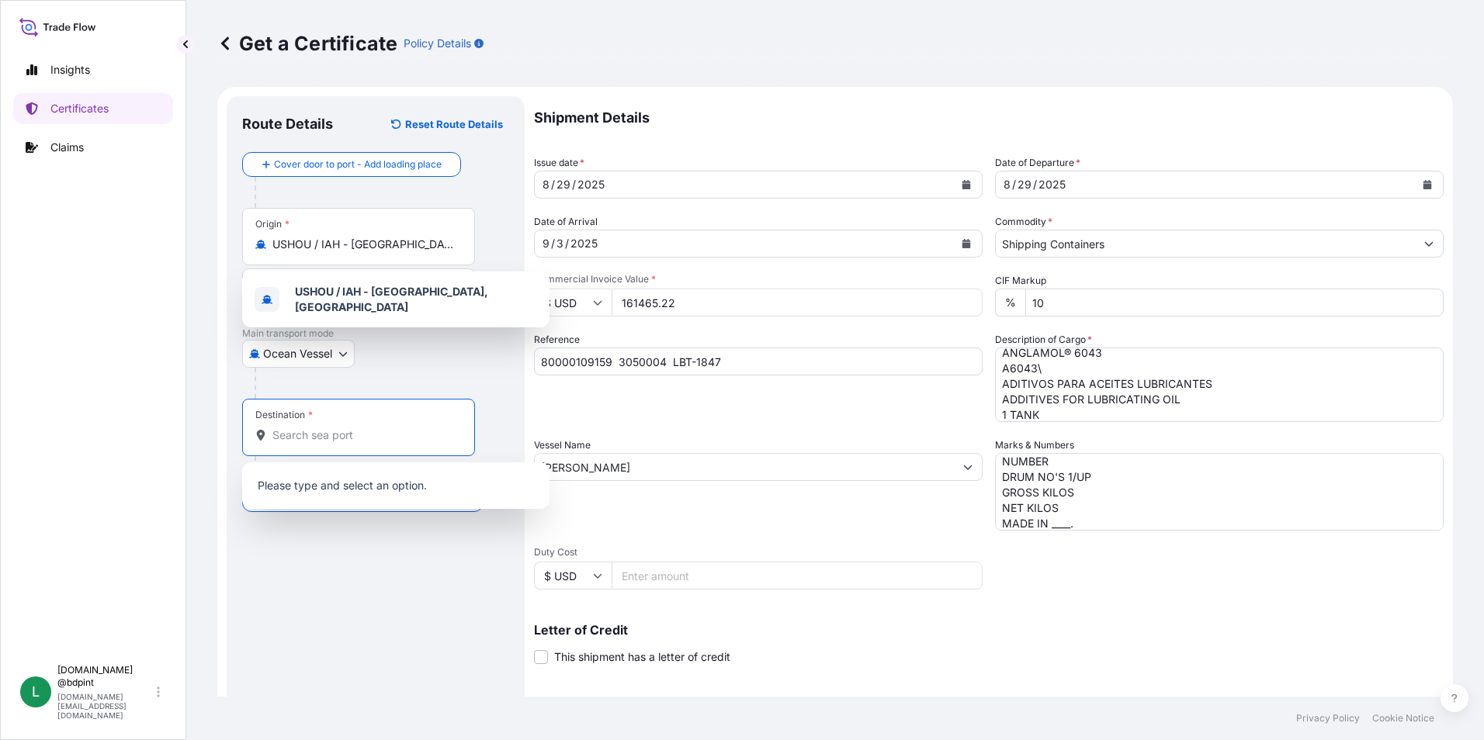
click at [409, 432] on input "Destination *" at bounding box center [363, 436] width 183 height 16
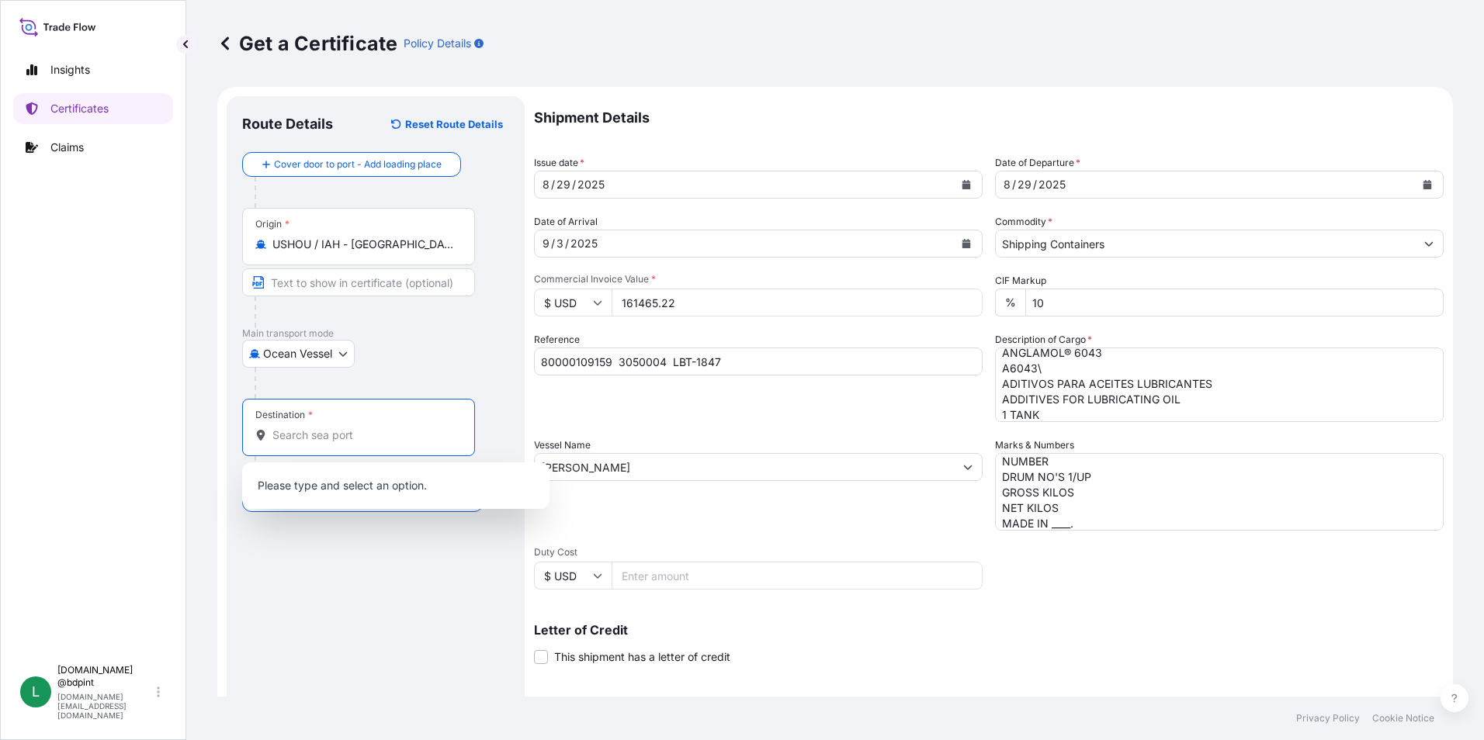
paste input "GTSTC"
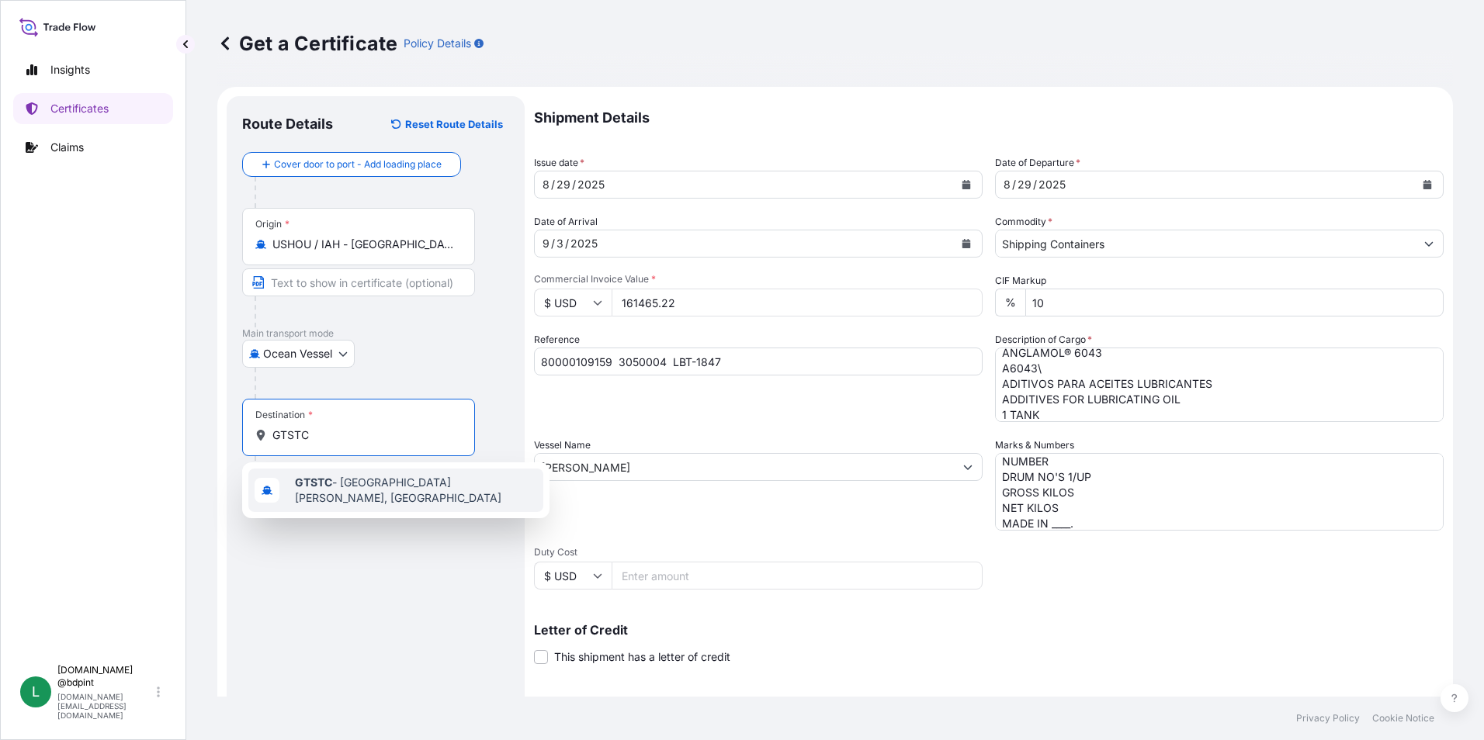
click at [388, 487] on span "GTSTC - [GEOGRAPHIC_DATA][PERSON_NAME], [GEOGRAPHIC_DATA]" at bounding box center [416, 490] width 242 height 31
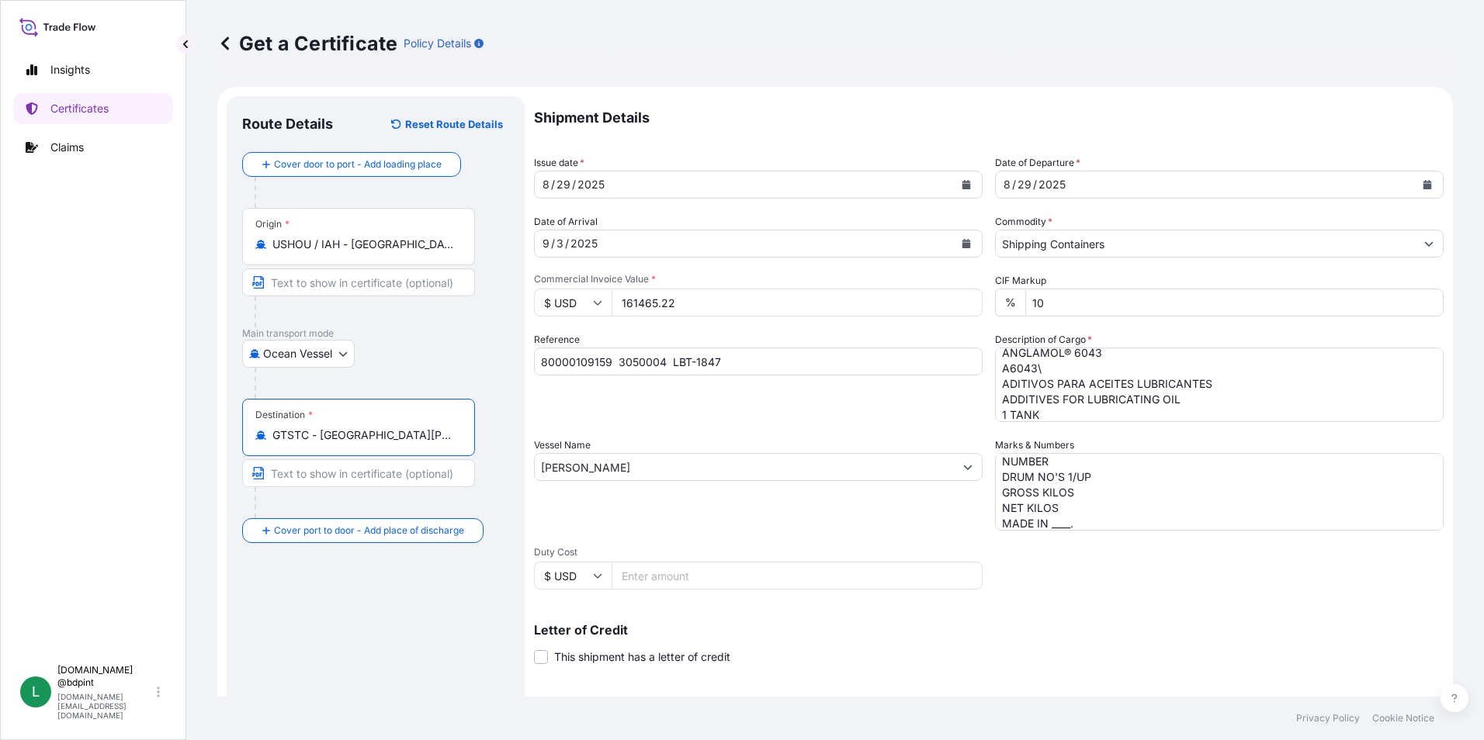
type input "GTSTC - [GEOGRAPHIC_DATA][PERSON_NAME], [GEOGRAPHIC_DATA]"
click at [892, 539] on div "Shipment Details Issue date * [DATE] Date of Departure * [DATE] Date of Arrival…" at bounding box center [988, 465] width 909 height 739
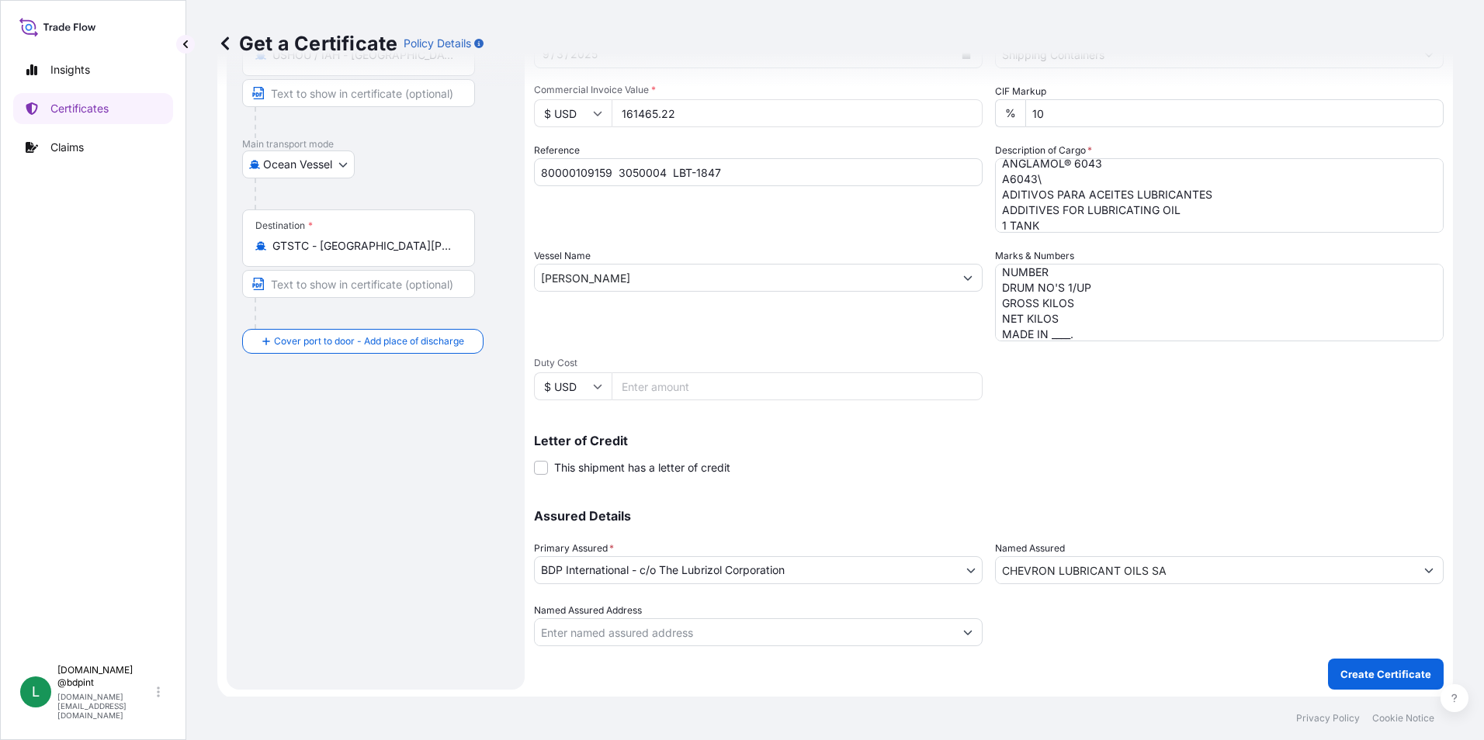
scroll to position [192, 0]
click at [1390, 668] on p "Create Certificate" at bounding box center [1385, 672] width 91 height 16
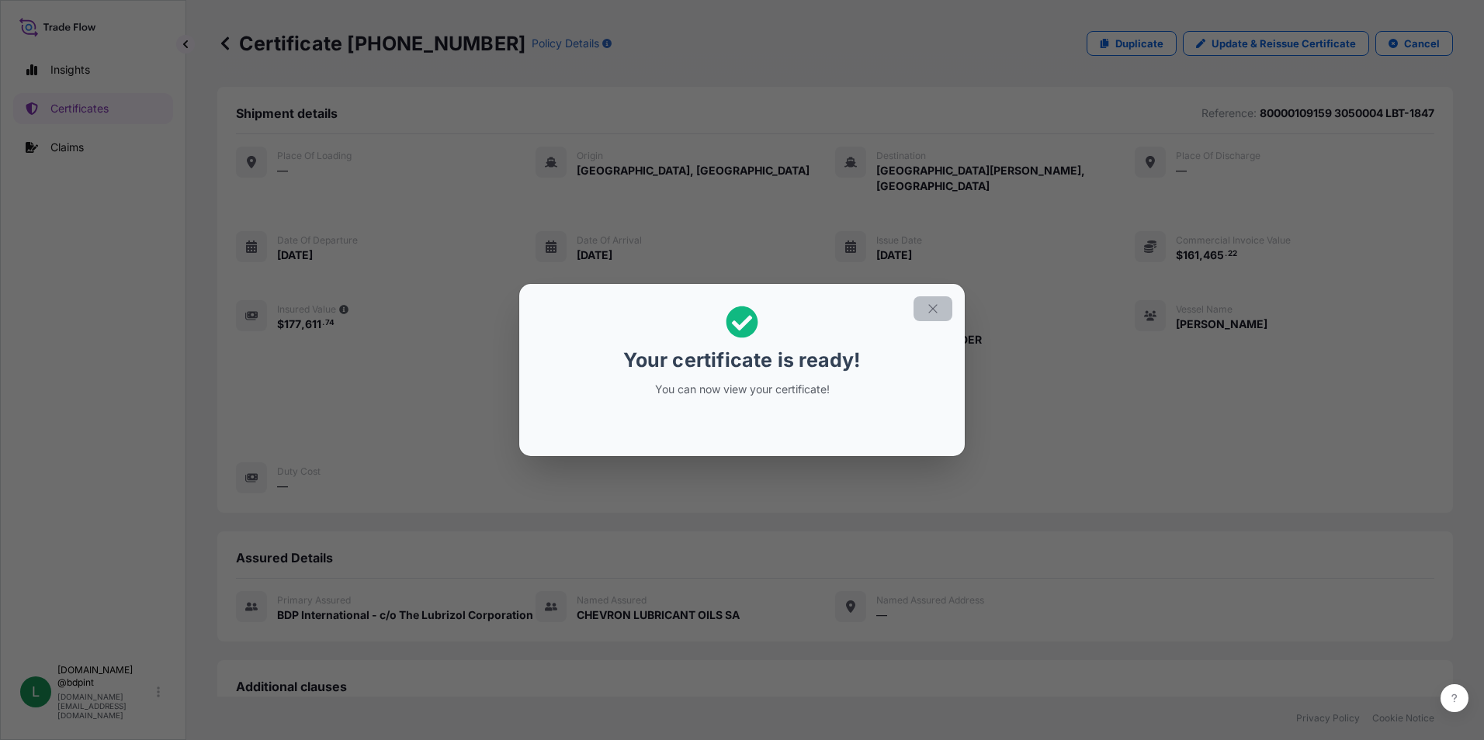
click at [922, 309] on button "button" at bounding box center [932, 308] width 39 height 25
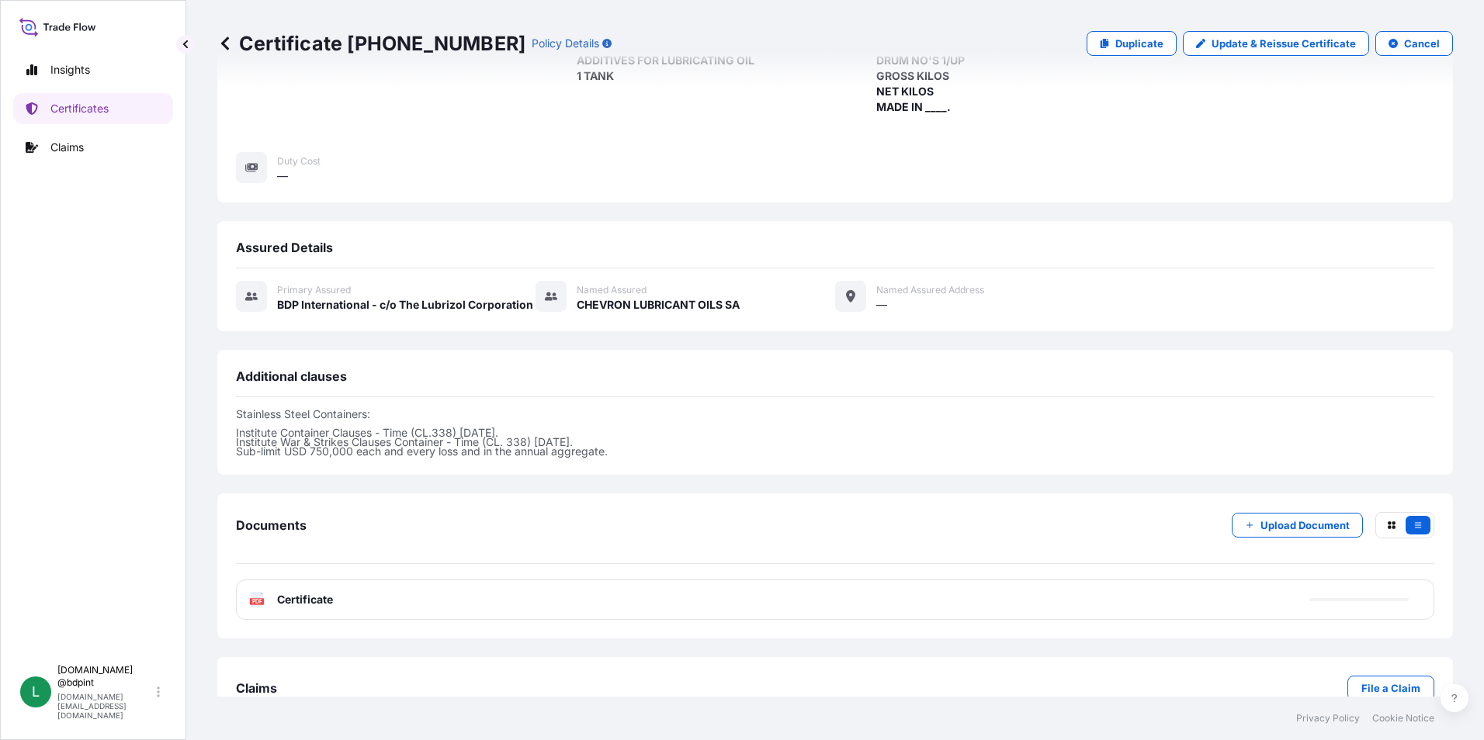
scroll to position [334, 0]
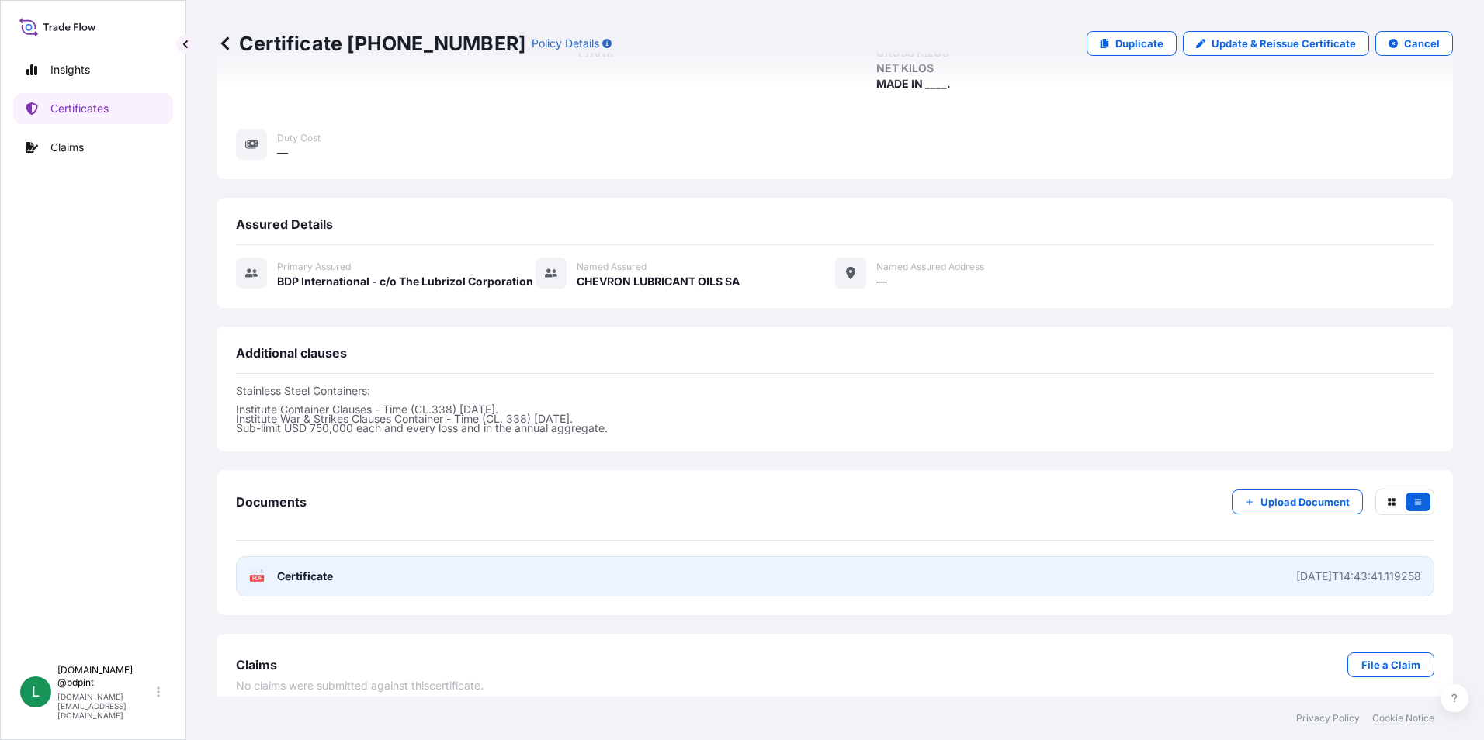
click at [785, 568] on link "PDF Certificate [DATE]T14:43:41.119258" at bounding box center [835, 576] width 1198 height 40
